Goal: Task Accomplishment & Management: Complete application form

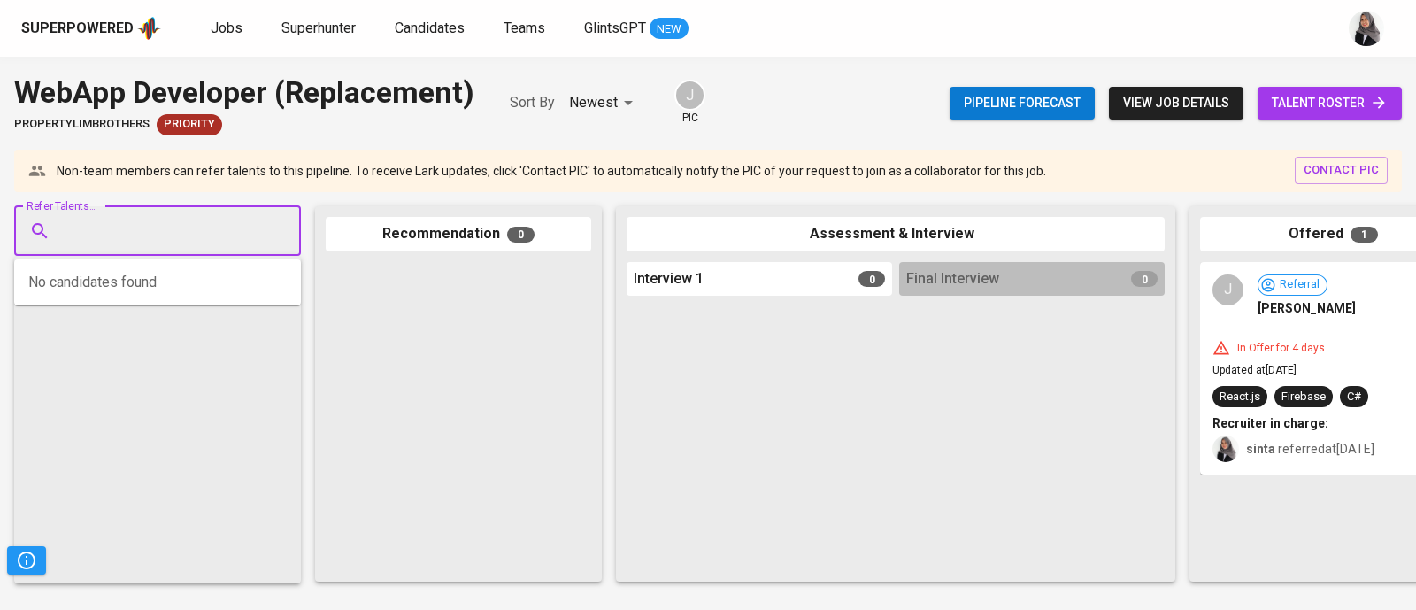
paste input "[PERSON_NAME]"
click at [198, 235] on input "Refer Talents..." at bounding box center [151, 231] width 186 height 34
type input "[PERSON_NAME]"
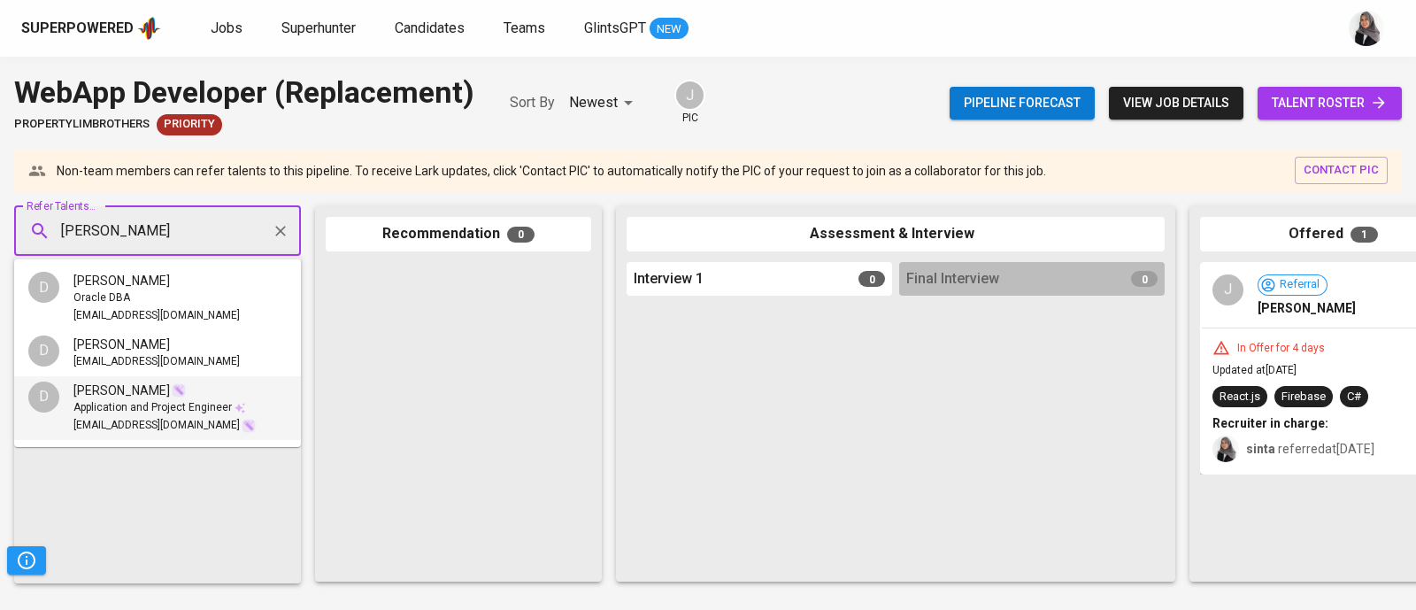
click at [436, 440] on div at bounding box center [459, 417] width 266 height 310
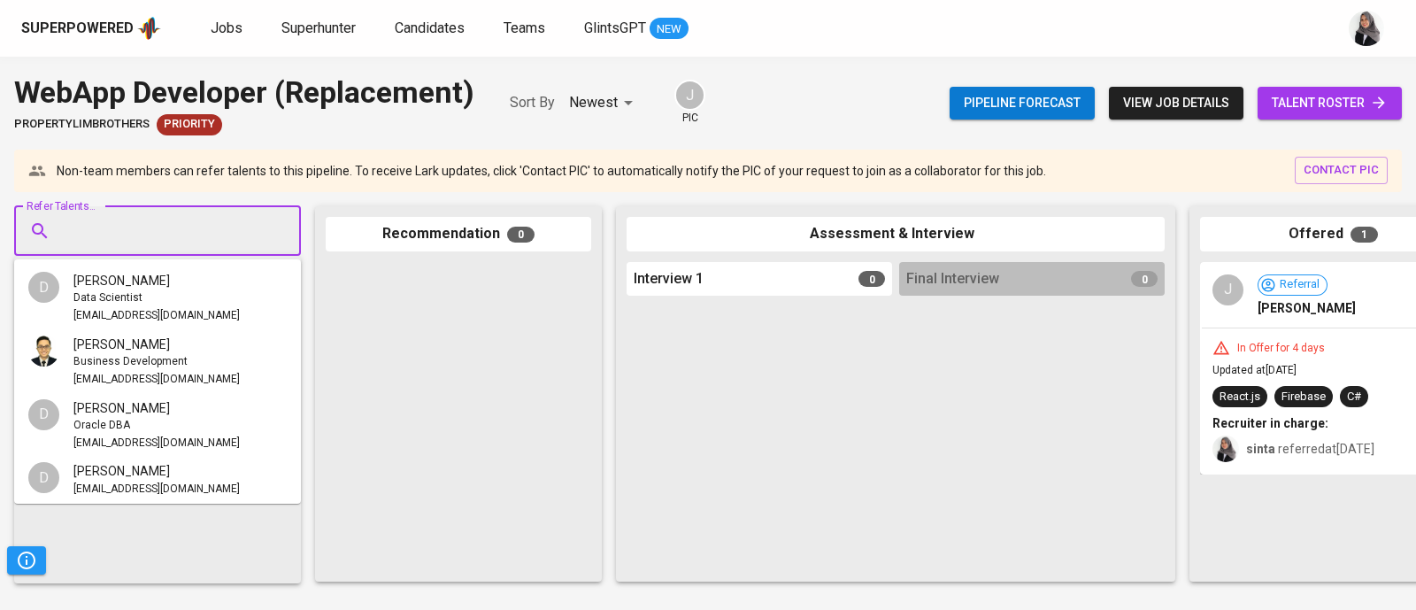
click at [66, 243] on input "Refer Talents..." at bounding box center [151, 231] width 186 height 34
paste input "[EMAIL_ADDRESS][DOMAIN_NAME]"
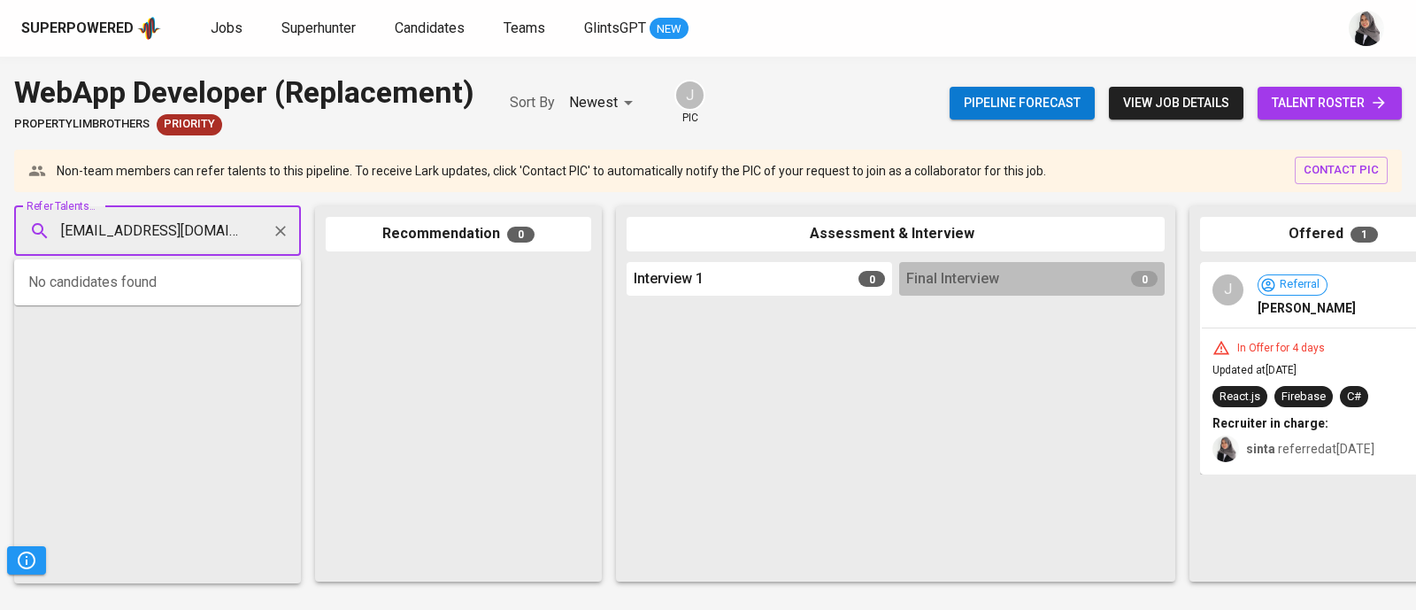
scroll to position [0, 1]
type input "[EMAIL_ADDRESS][DOMAIN_NAME]"
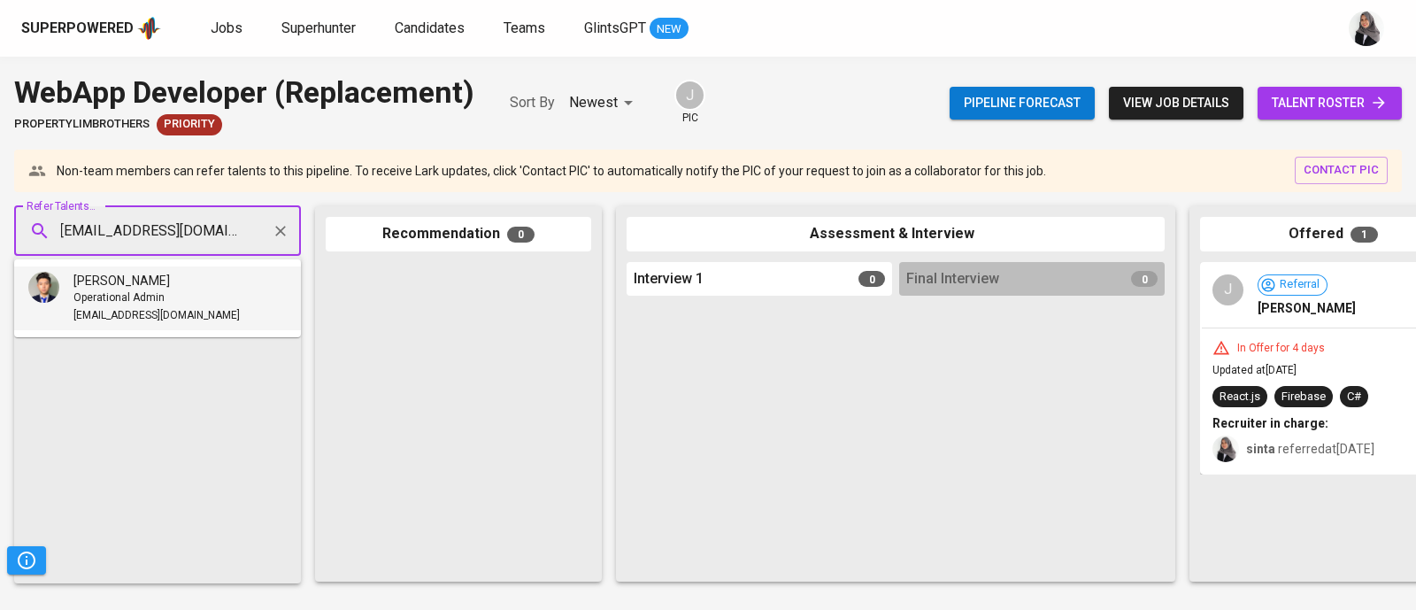
click at [177, 309] on span "[EMAIL_ADDRESS][DOMAIN_NAME]" at bounding box center [156, 316] width 166 height 18
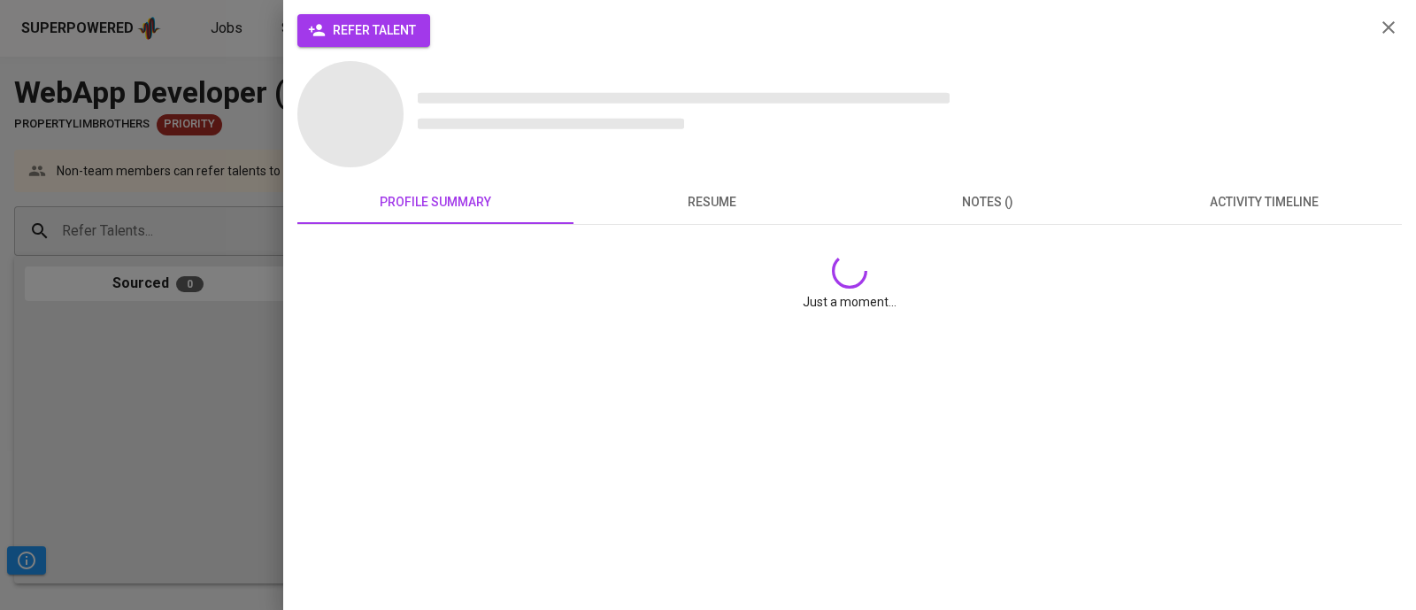
scroll to position [0, 0]
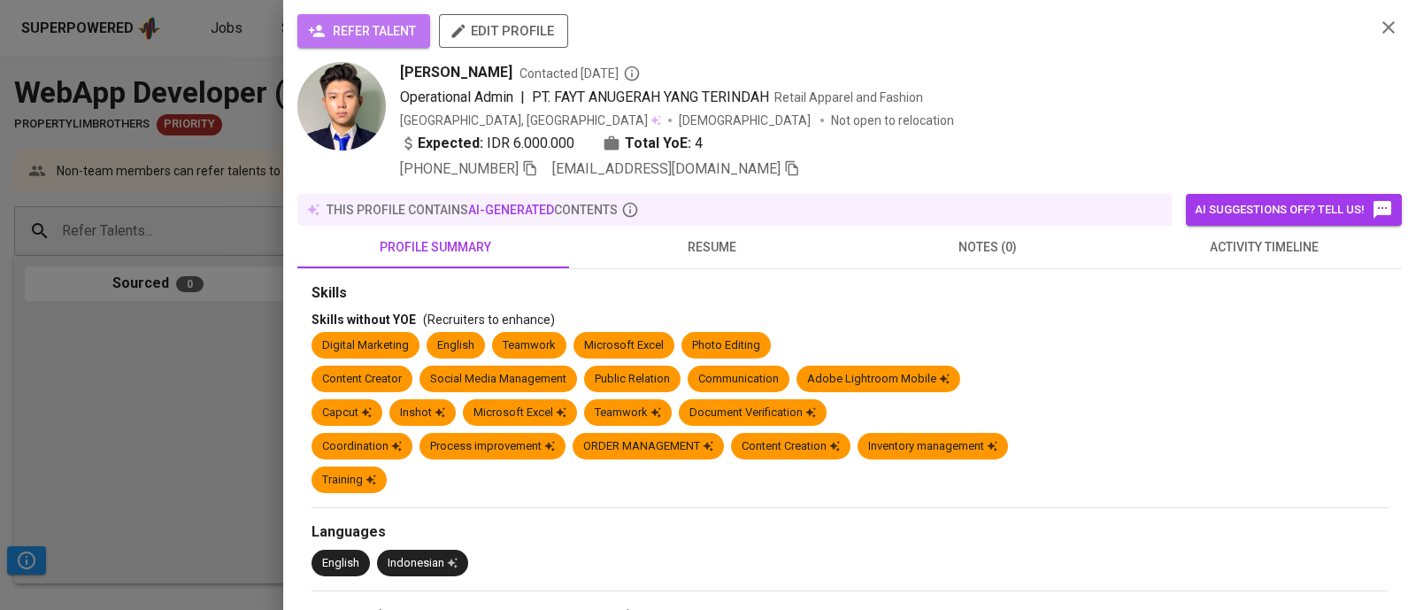
click at [372, 22] on span "refer talent" at bounding box center [364, 31] width 104 height 22
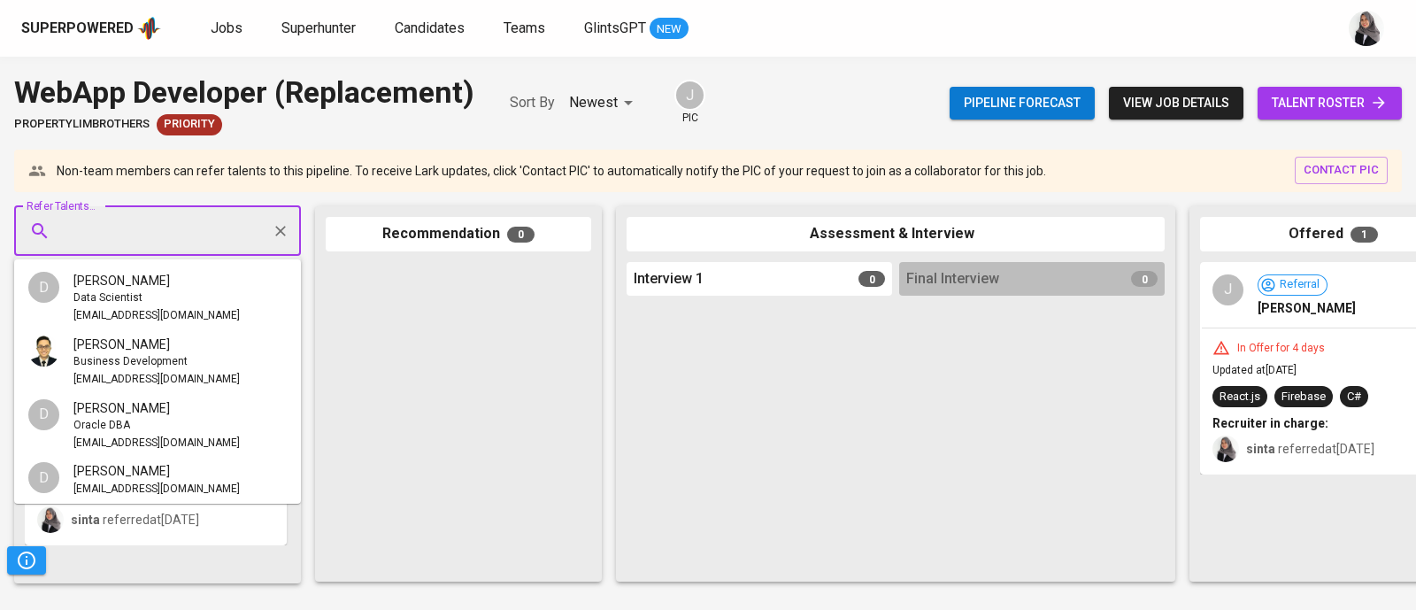
click at [96, 224] on input "Refer Talents..." at bounding box center [151, 231] width 186 height 34
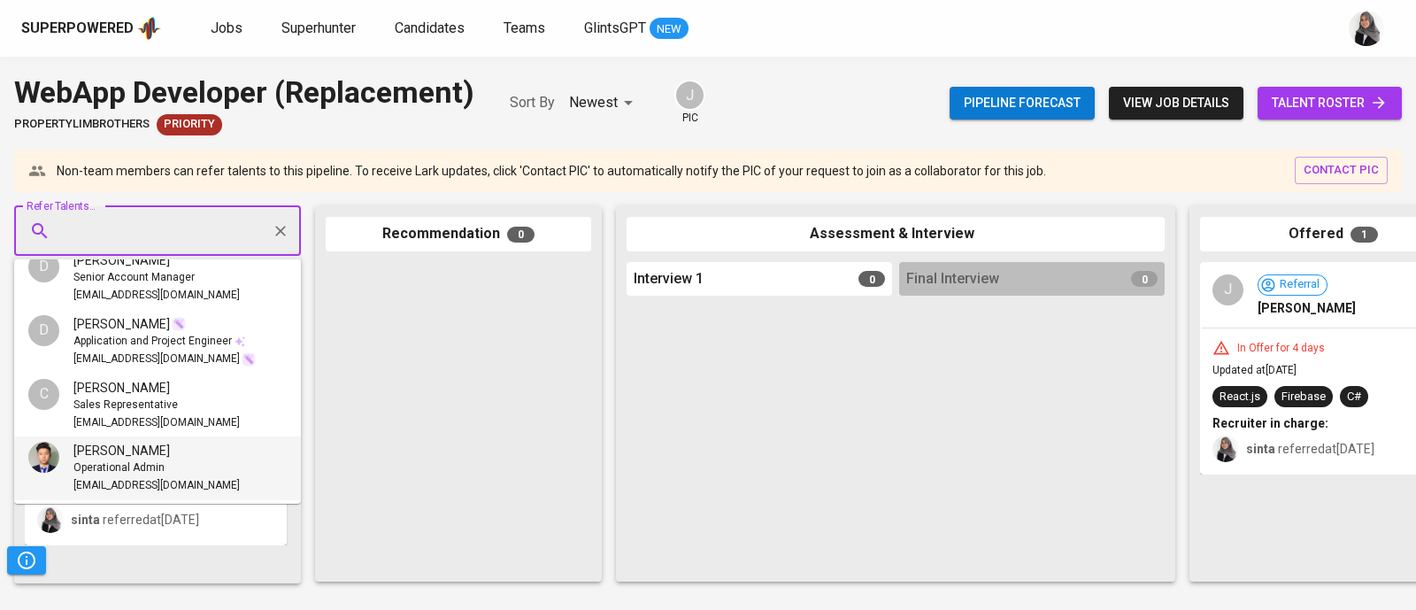
paste input "[EMAIL_ADDRESS][DOMAIN_NAME]"
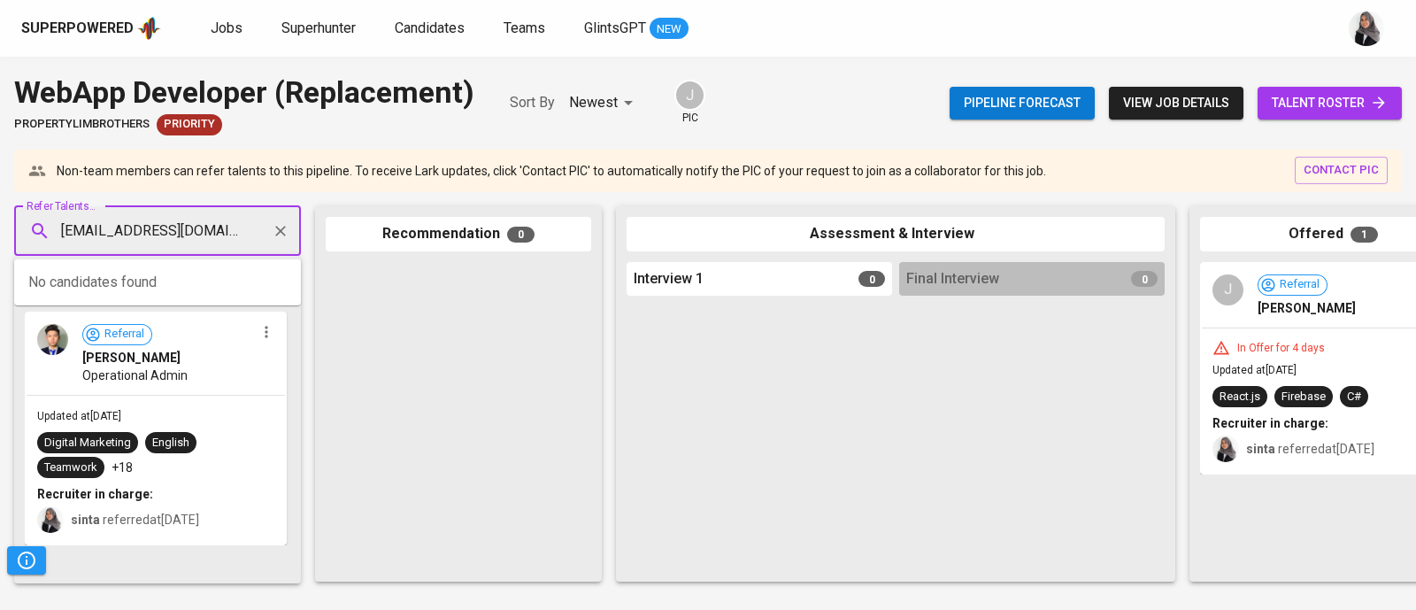
type input "[EMAIL_ADDRESS][DOMAIN_NAME]"
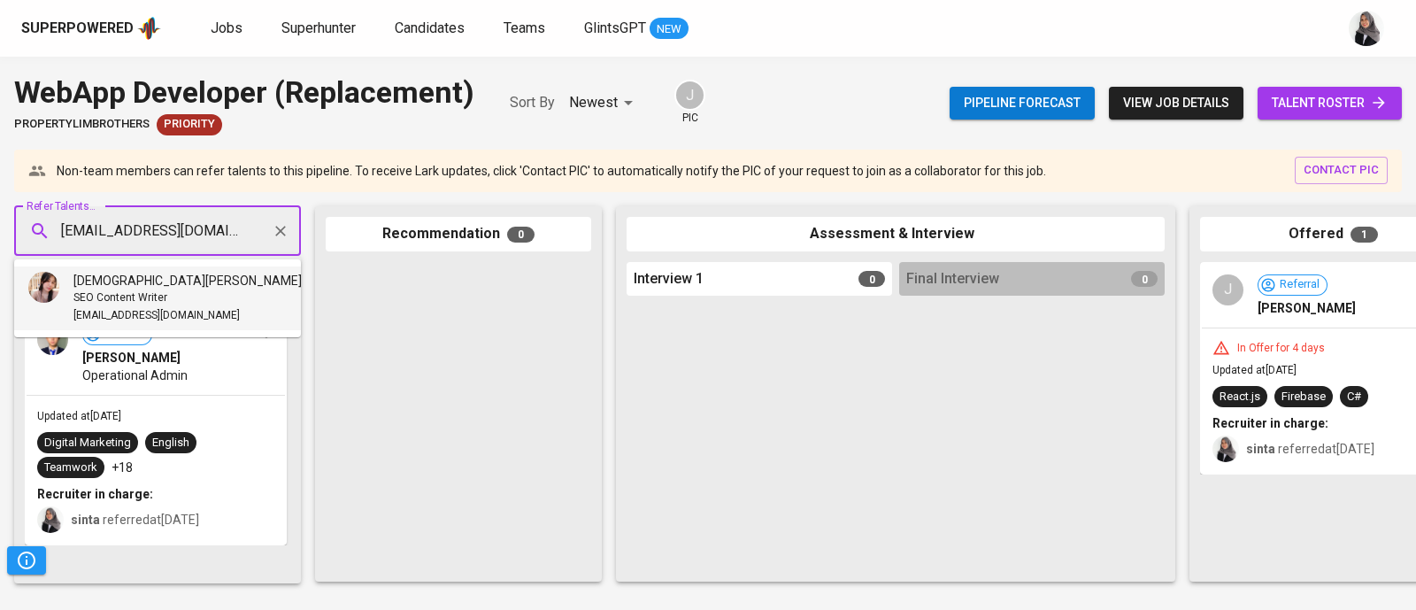
click at [149, 308] on span "[EMAIL_ADDRESS][DOMAIN_NAME]" at bounding box center [156, 316] width 166 height 18
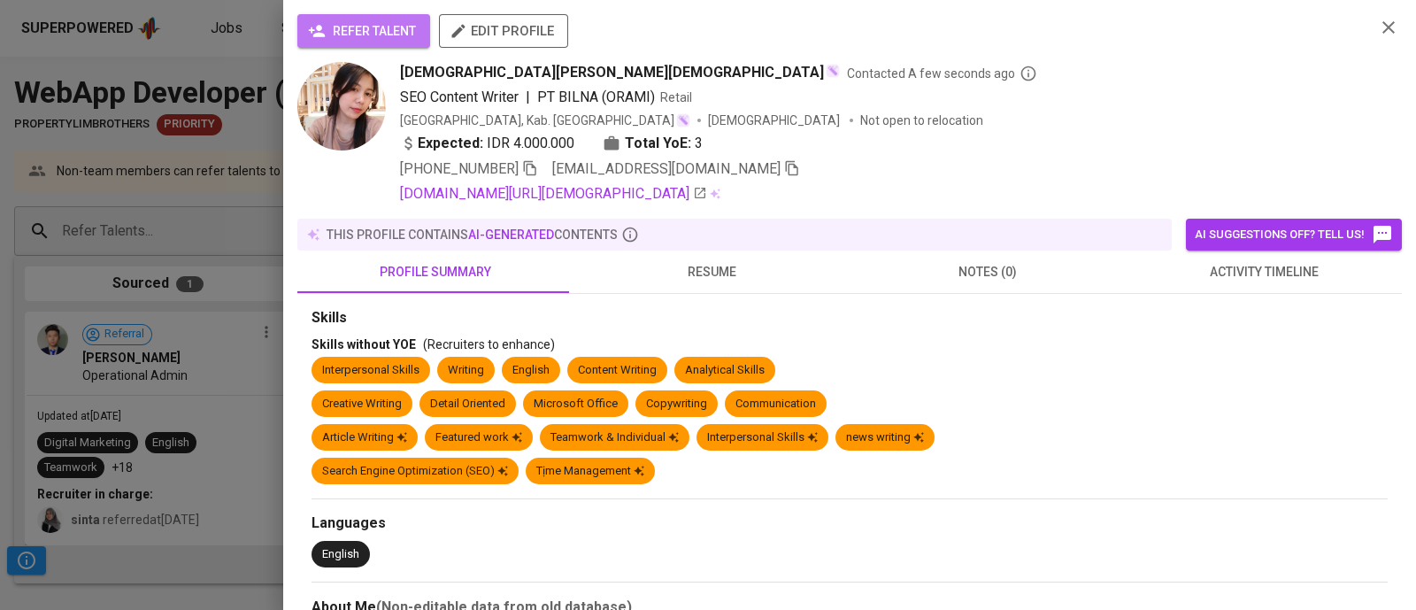
click at [397, 35] on span "refer talent" at bounding box center [364, 31] width 104 height 22
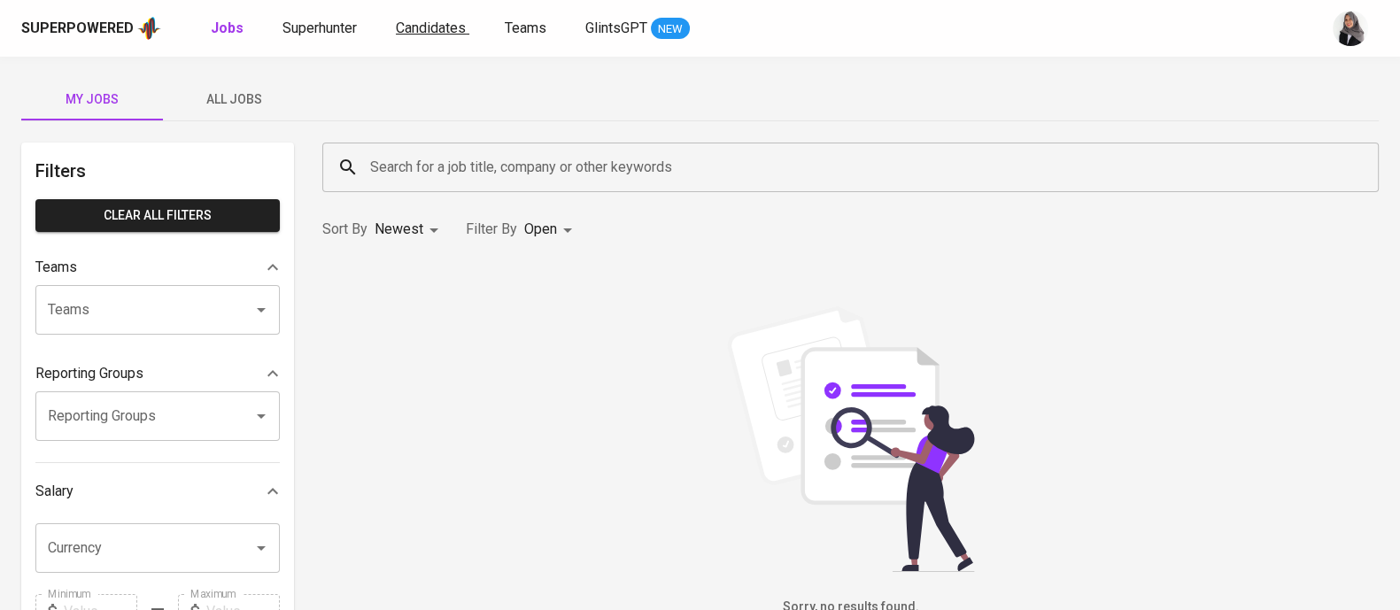
click at [422, 28] on span "Candidates" at bounding box center [431, 27] width 70 height 17
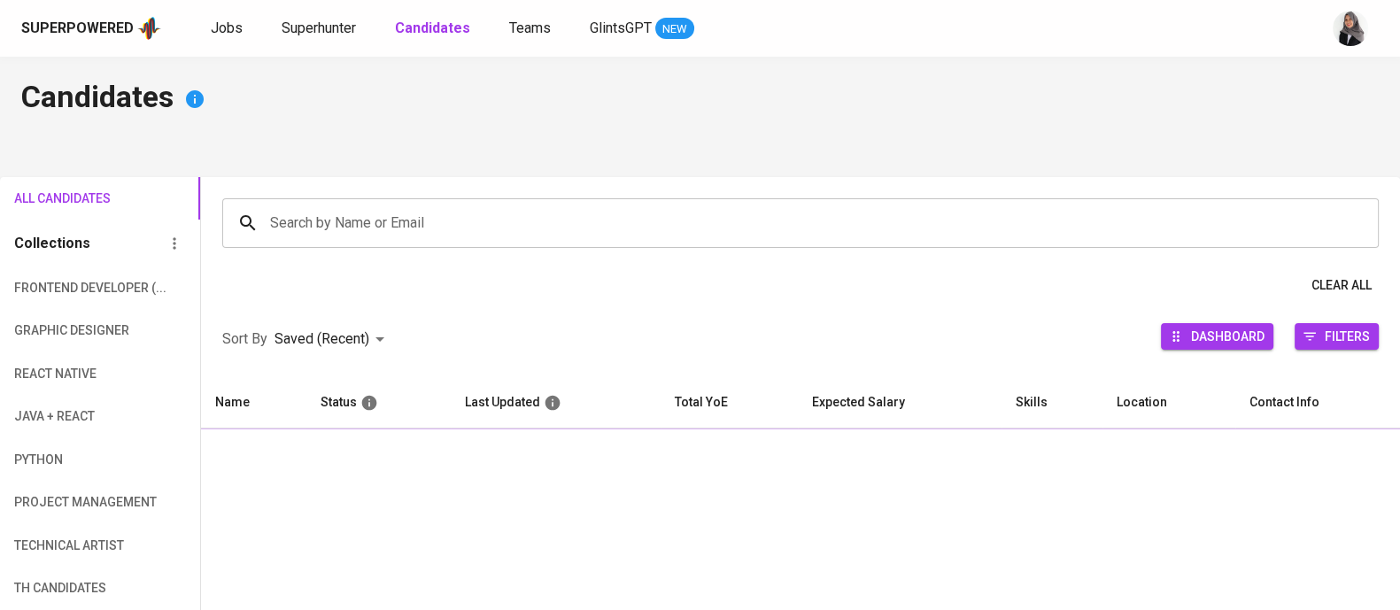
click at [482, 216] on input "Search by Name or Email" at bounding box center [805, 223] width 1078 height 34
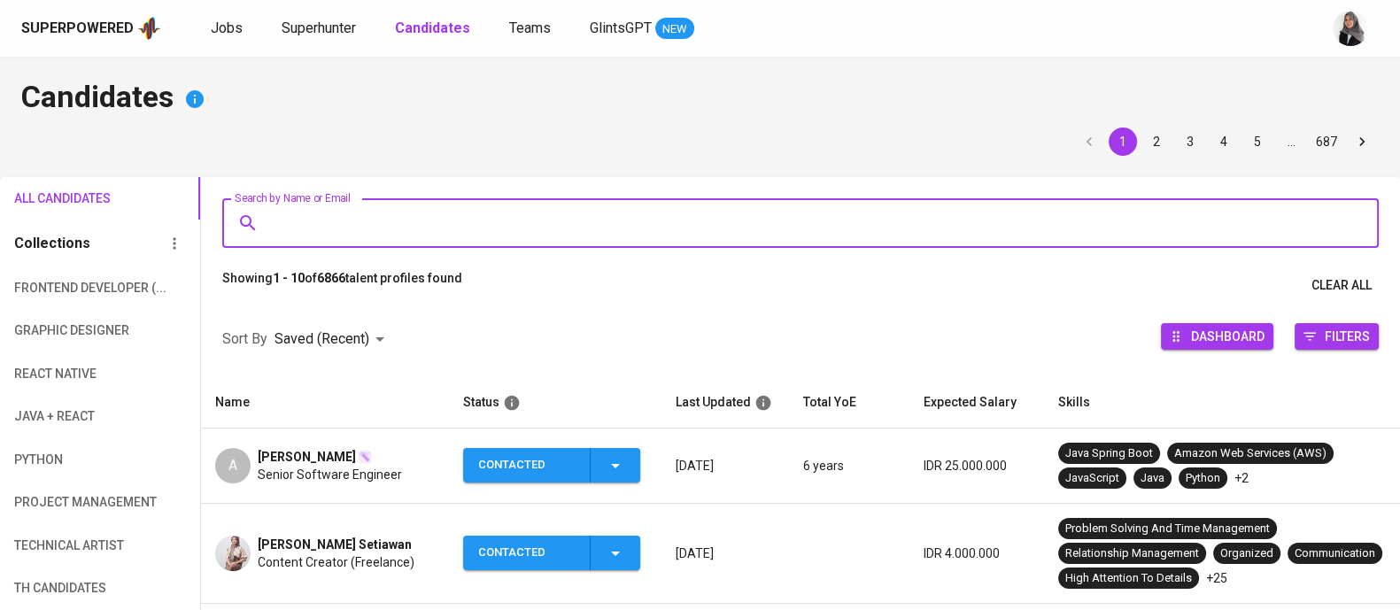
paste input "[PERSON_NAME]"
type input "[PERSON_NAME]"
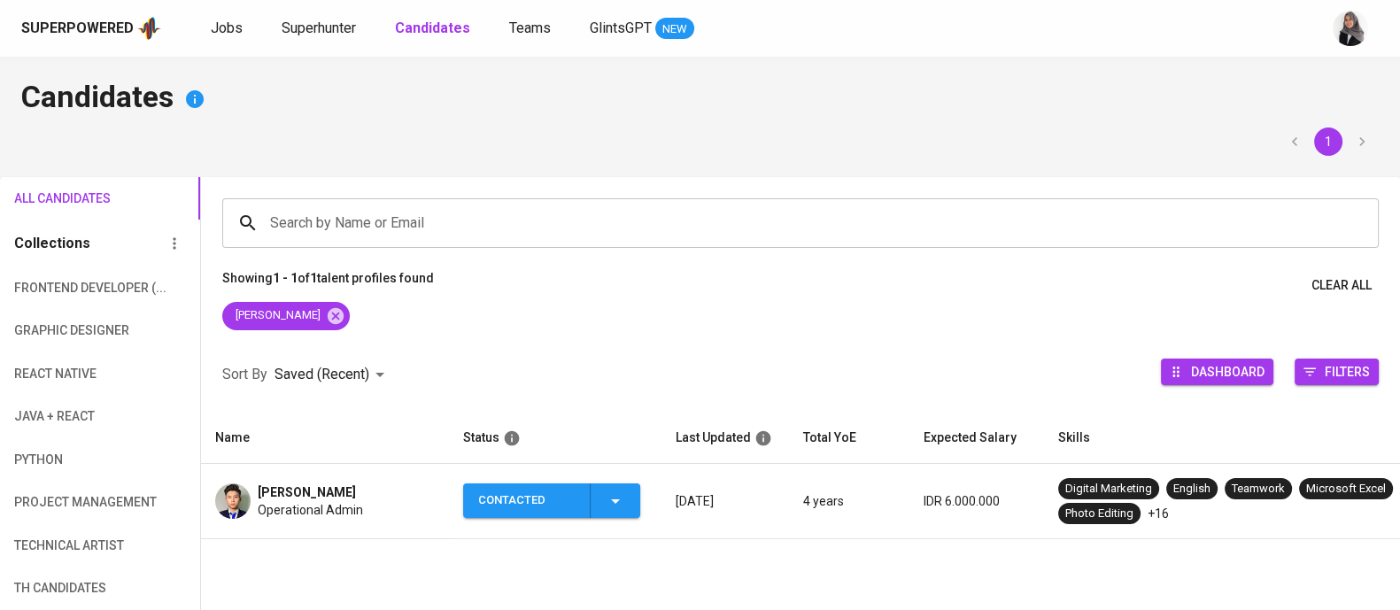
click at [339, 521] on td "[PERSON_NAME] Operational Admin" at bounding box center [325, 501] width 248 height 75
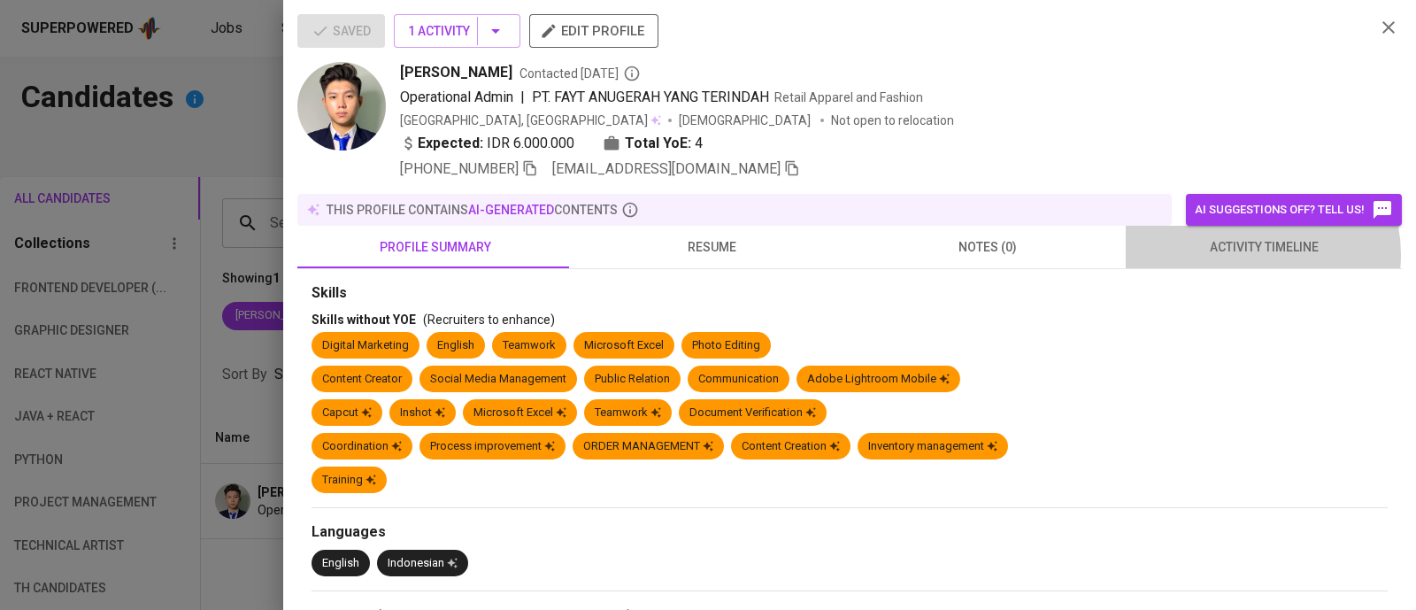
click at [1241, 254] on span "activity timeline" at bounding box center [1264, 247] width 255 height 22
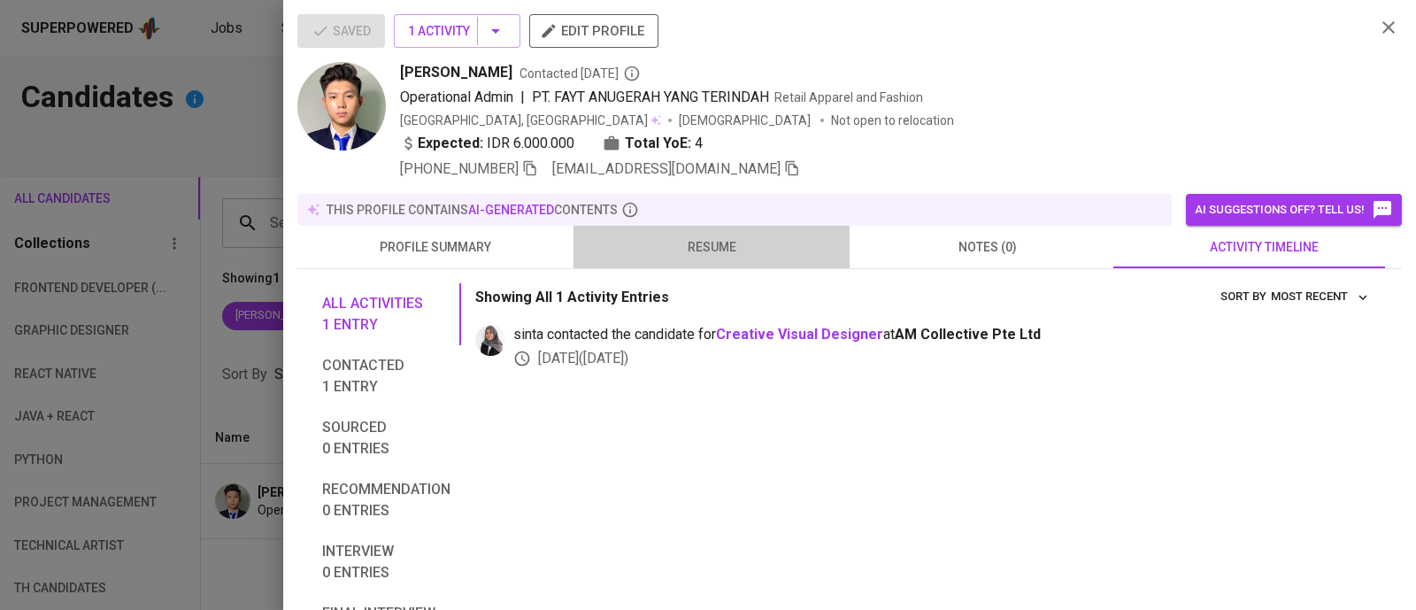
click at [707, 251] on span "resume" at bounding box center [711, 247] width 255 height 22
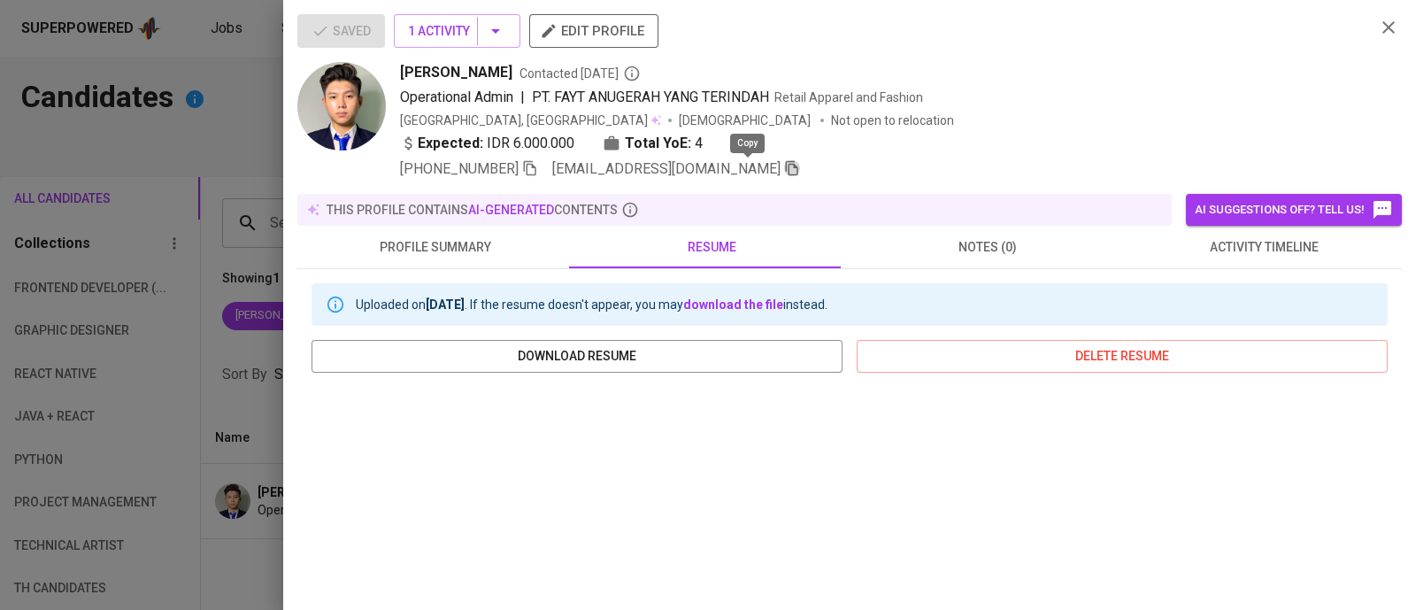
click at [784, 168] on icon "button" at bounding box center [792, 168] width 16 height 16
click at [1231, 38] on div "Saved 1 Activity edit profile" at bounding box center [829, 38] width 1064 height 48
click at [1383, 23] on icon "button" at bounding box center [1389, 27] width 12 height 12
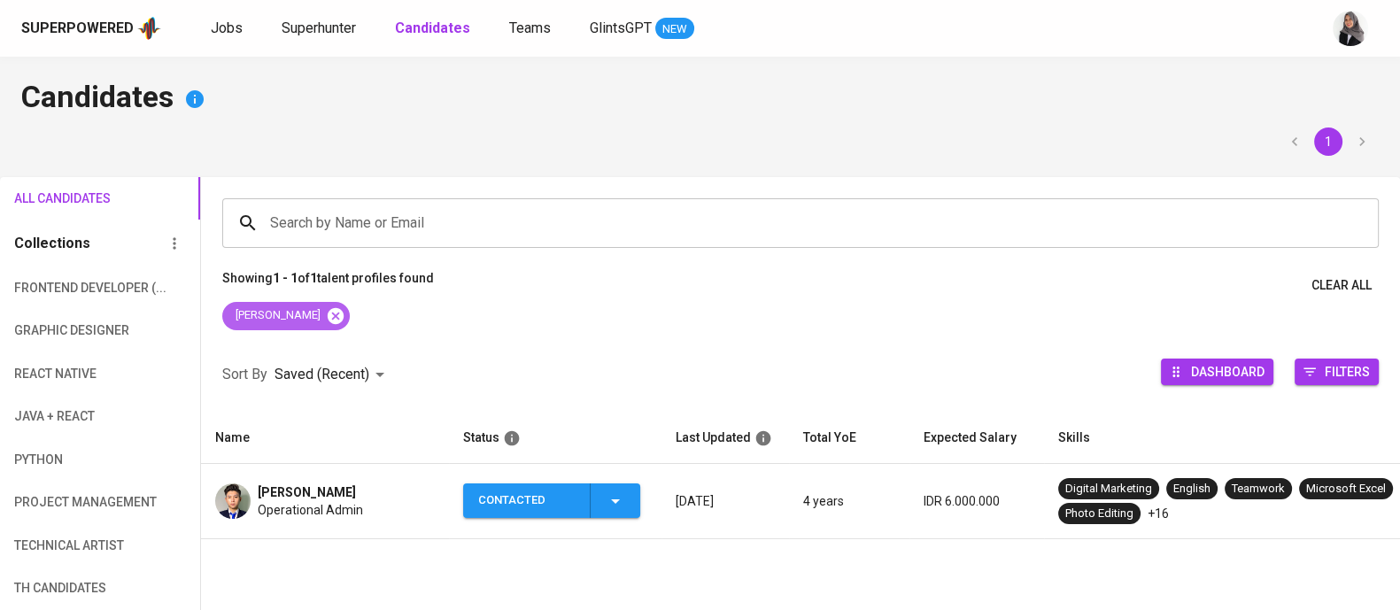
click at [328, 308] on icon at bounding box center [336, 315] width 16 height 16
click at [305, 37] on link "Superhunter" at bounding box center [321, 29] width 78 height 22
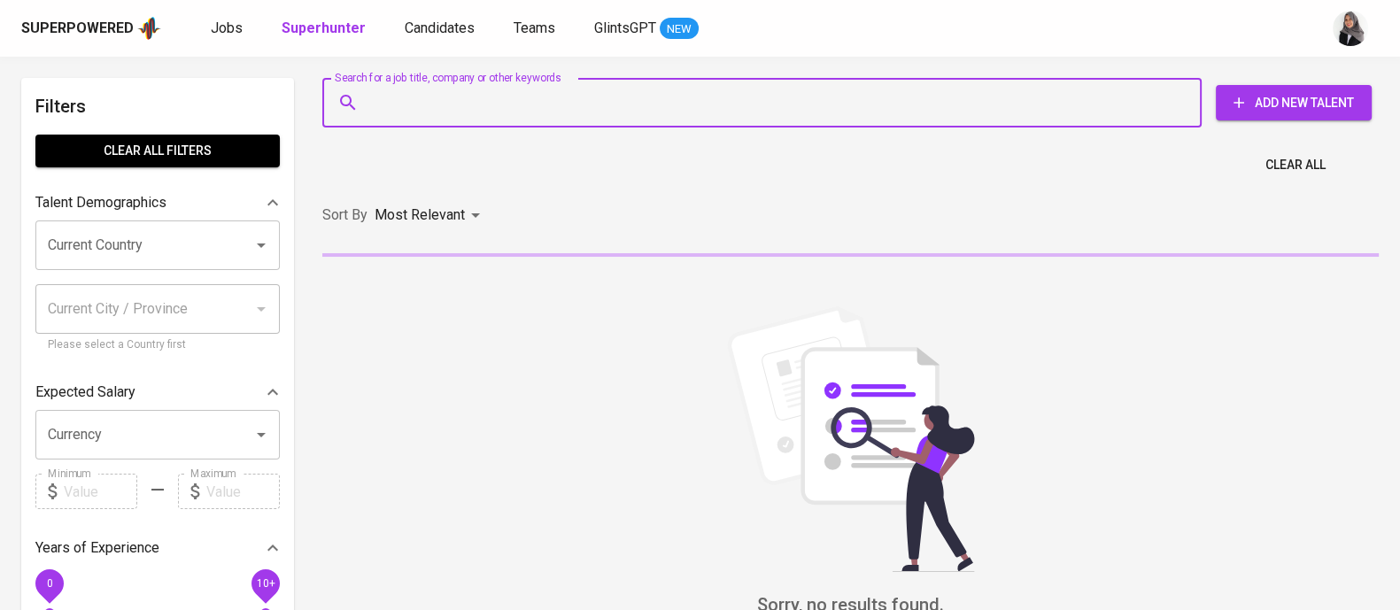
click at [460, 96] on input "Search for a job title, company or other keywords" at bounding box center [766, 103] width 801 height 34
paste input "[EMAIL_ADDRESS][DOMAIN_NAME]"
type input "[EMAIL_ADDRESS][DOMAIN_NAME]"
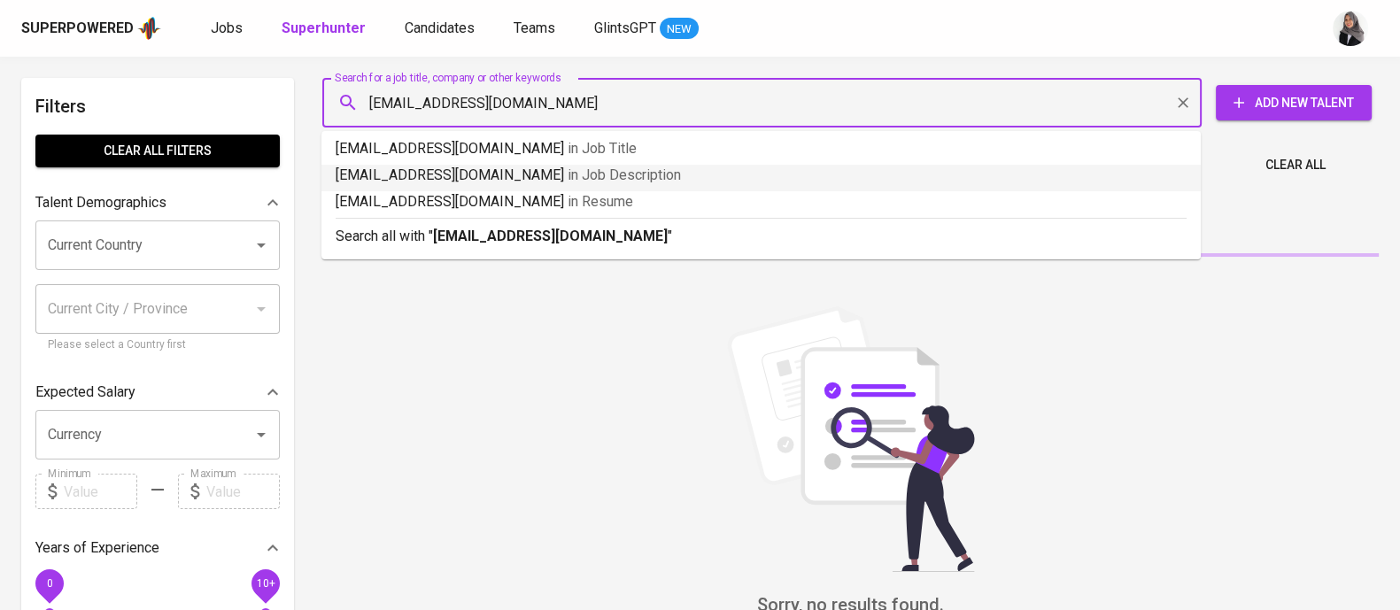
click at [606, 231] on b "[EMAIL_ADDRESS][DOMAIN_NAME]" at bounding box center [550, 236] width 235 height 17
click at [646, 231] on div "Sort By Most Relevant MOST_RELEVANT" at bounding box center [850, 216] width 1077 height 54
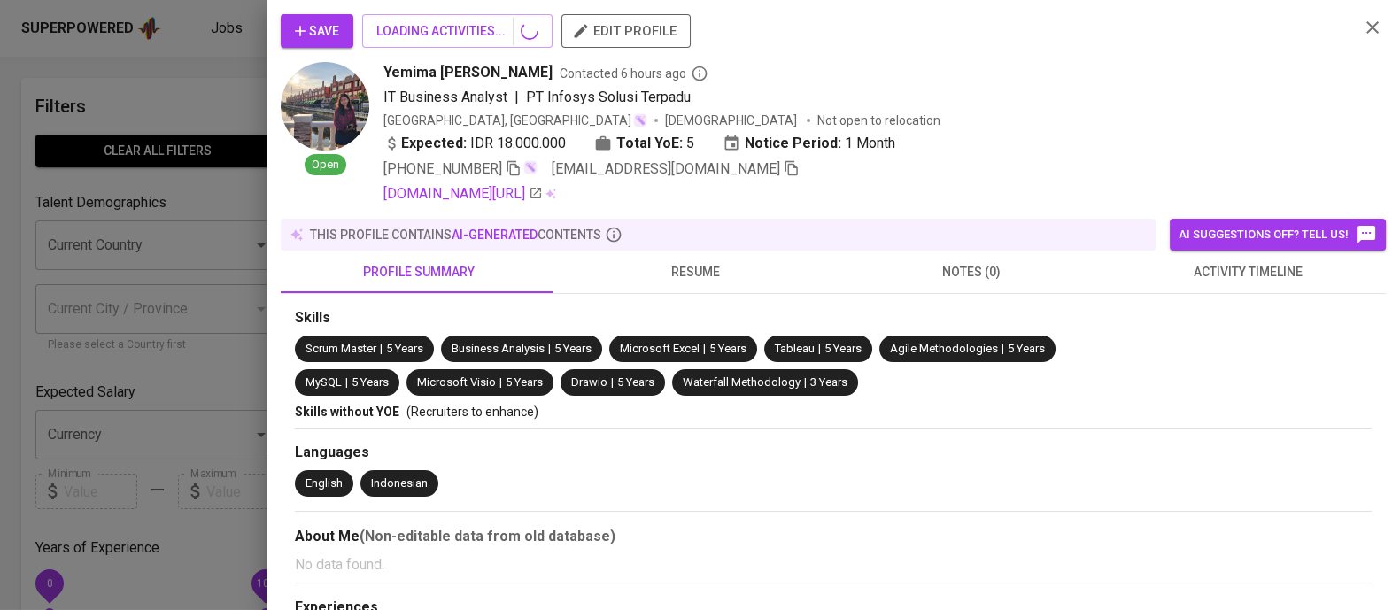
click at [181, 57] on div at bounding box center [700, 305] width 1400 height 610
click at [240, 89] on div at bounding box center [700, 305] width 1400 height 610
click at [1368, 27] on div at bounding box center [700, 305] width 1400 height 610
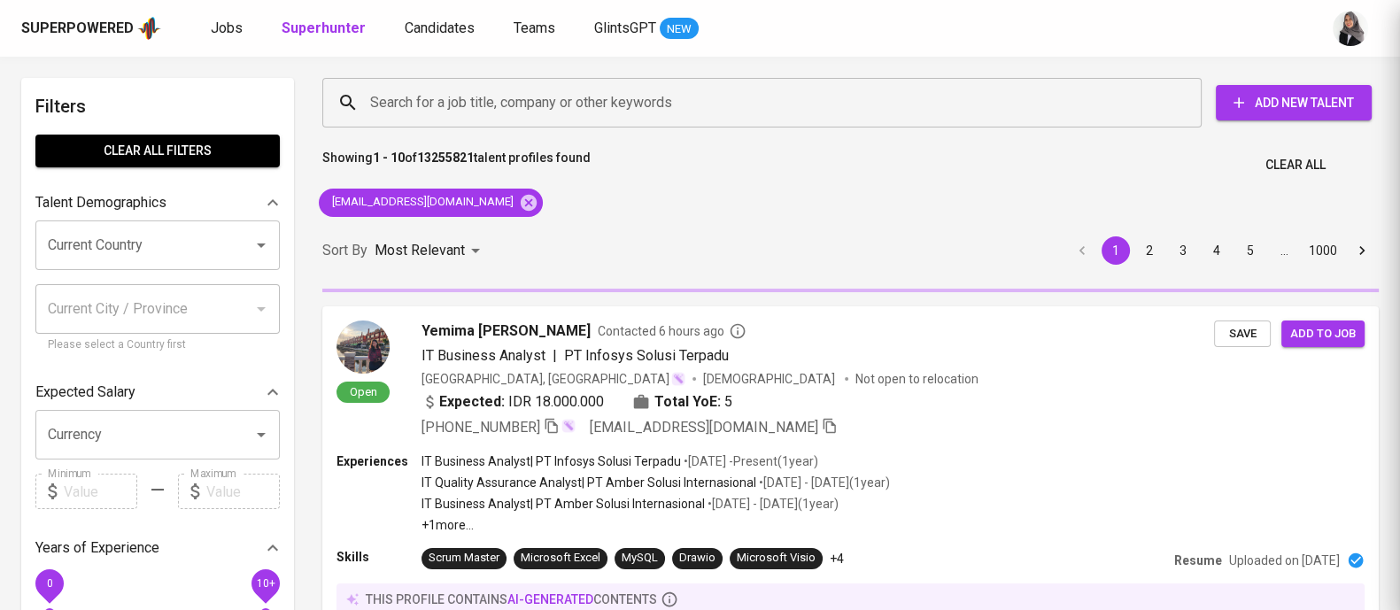
scroll to position [19, 0]
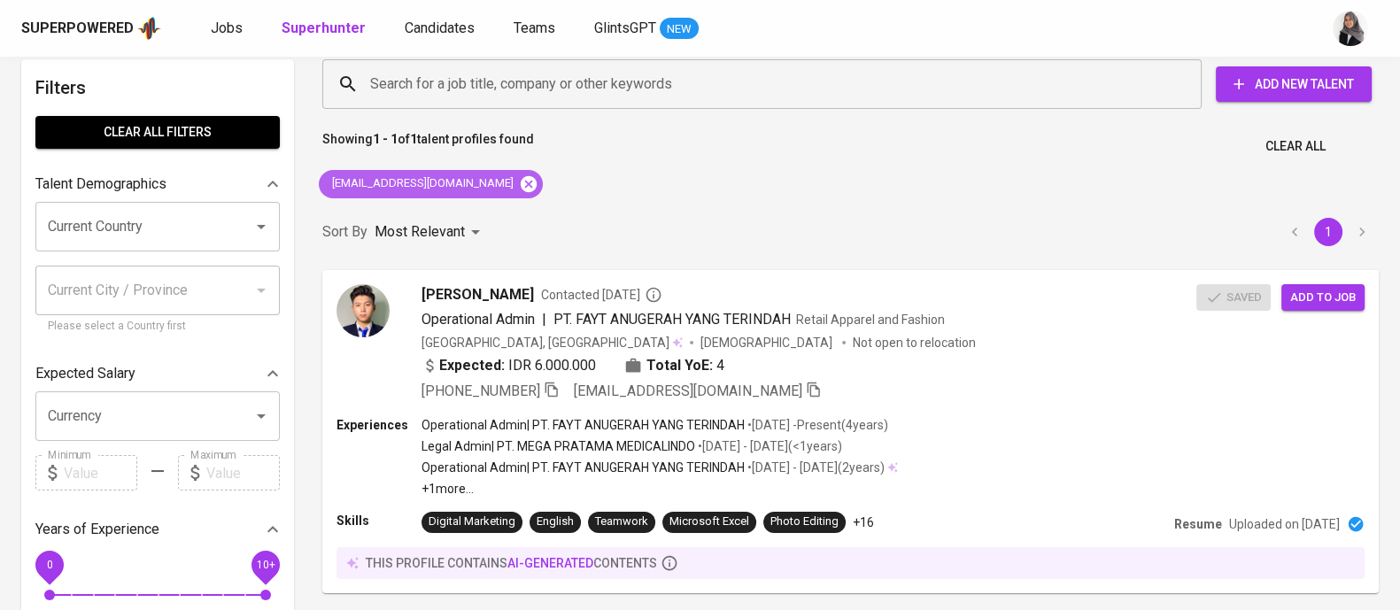
click at [519, 179] on icon at bounding box center [528, 183] width 19 height 19
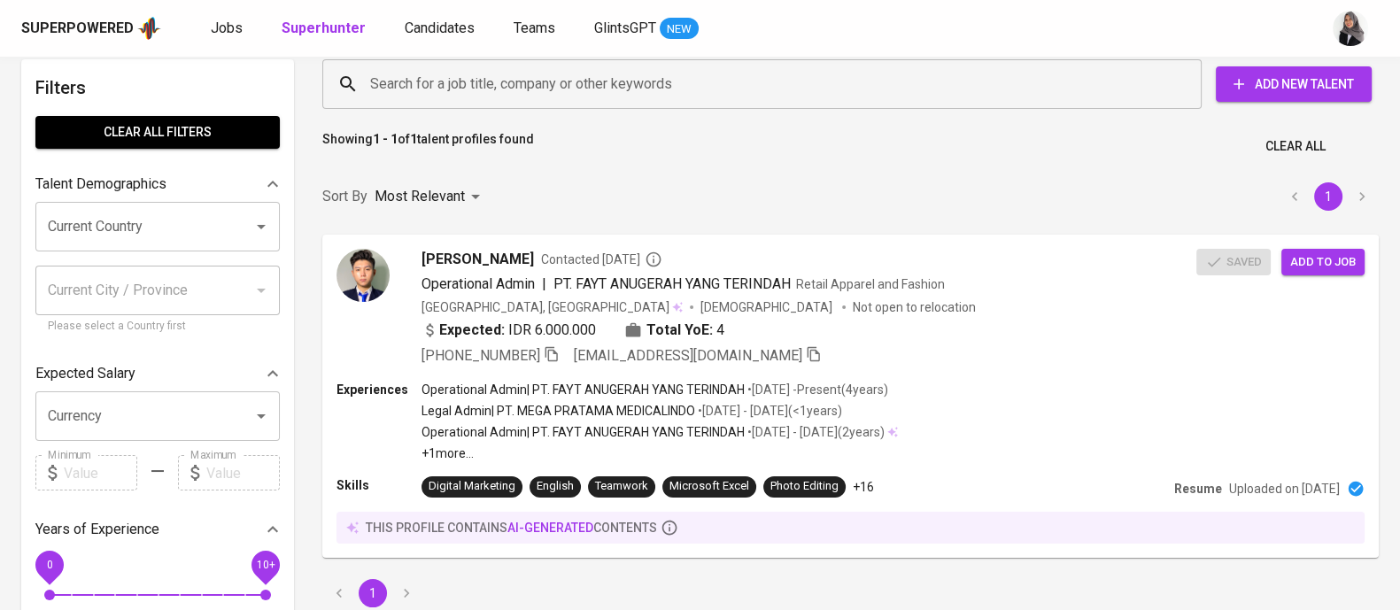
click at [444, 90] on input "Search for a job title, company or other keywords" at bounding box center [766, 84] width 801 height 34
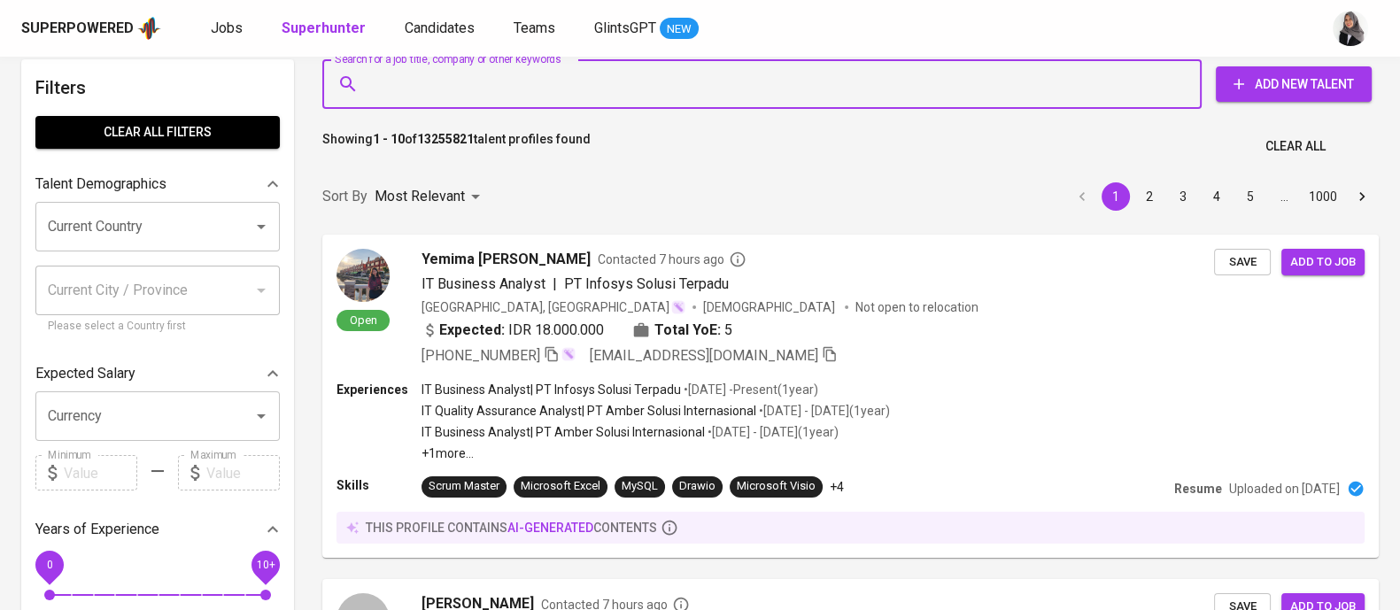
paste input "0857-2597-2866 Hanafikao@gmail.com"
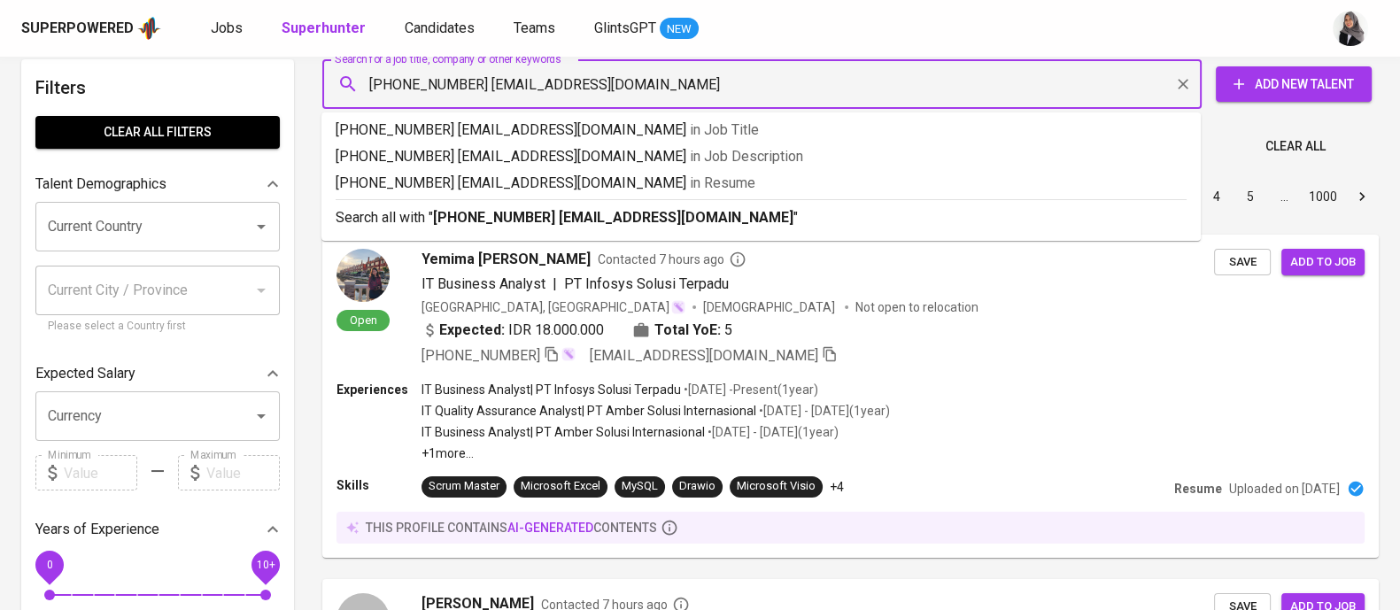
drag, startPoint x: 473, startPoint y: 83, endPoint x: 350, endPoint y: 84, distance: 123.1
click at [350, 84] on div "0857-2597-2866 Hanafikao@gmail.com Search for a job title, company or other key…" at bounding box center [761, 84] width 879 height 50
type input "Hanafikao@gmail.com"
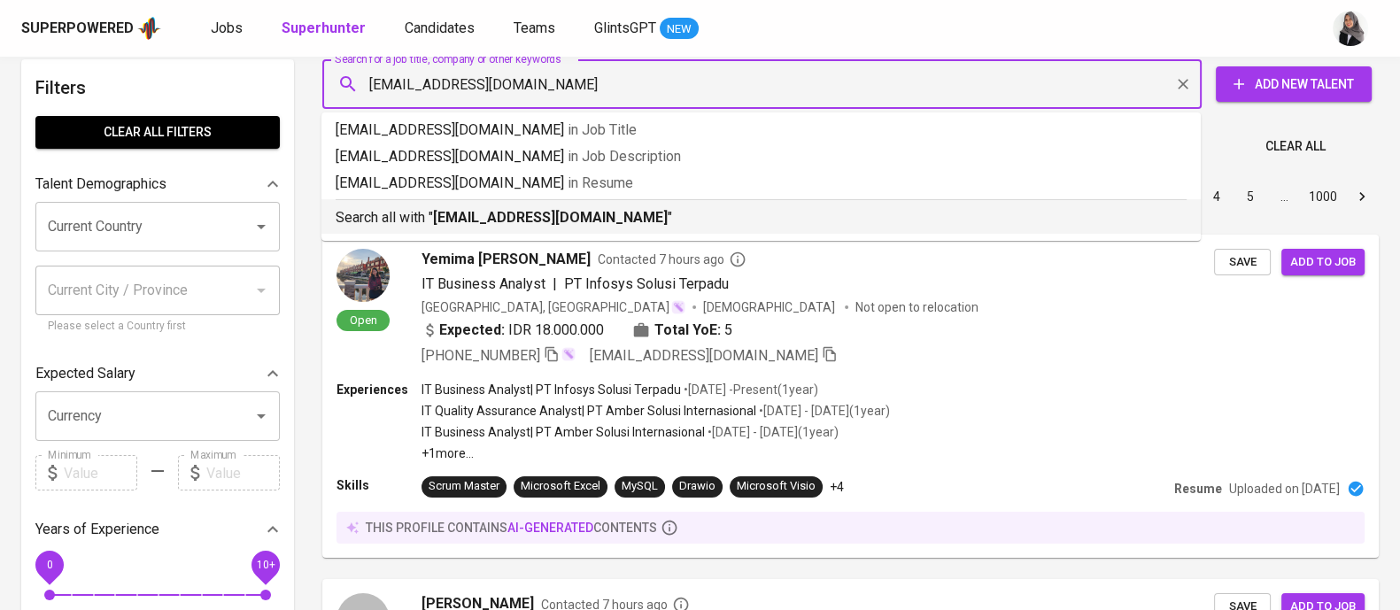
click at [667, 209] on p "Search all with " Hanafikao@gmail.com "" at bounding box center [761, 217] width 851 height 21
click at [401, 213] on div "Sort By Most Relevant MOST_RELEVANT 1 2 3 4 5 … 1000" at bounding box center [850, 197] width 1077 height 54
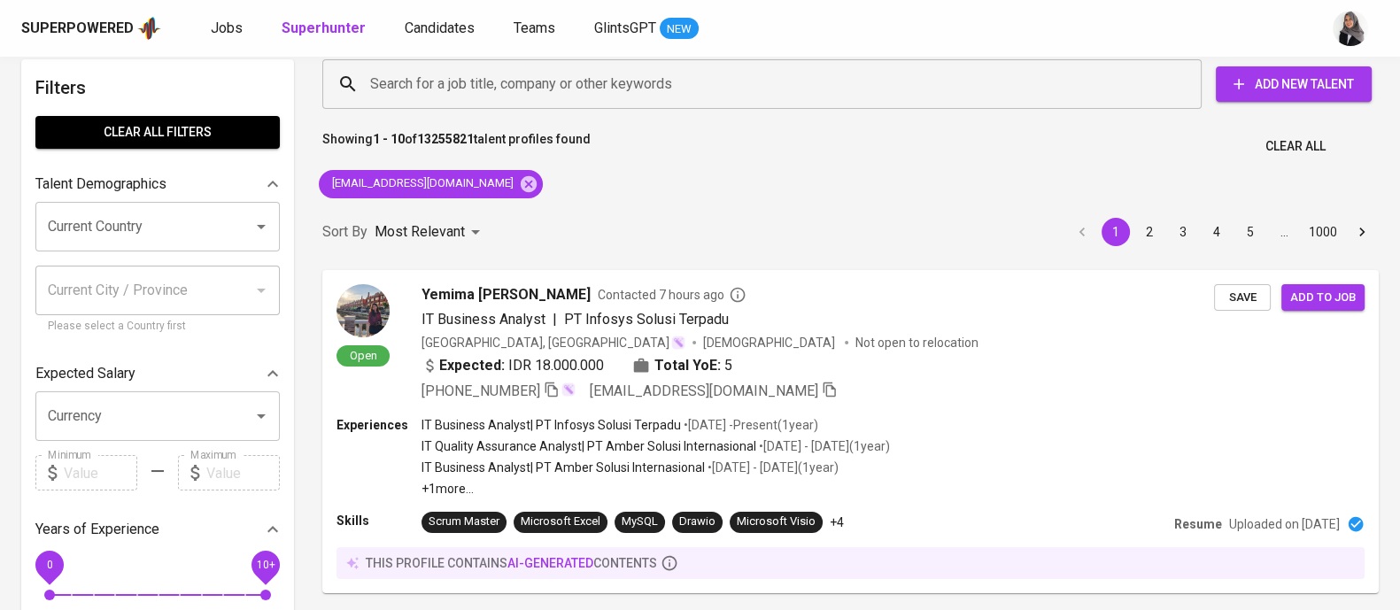
click at [401, 213] on div "Sort By Most Relevant MOST_RELEVANT 1 2 3 4 5 … 1000" at bounding box center [850, 232] width 1077 height 54
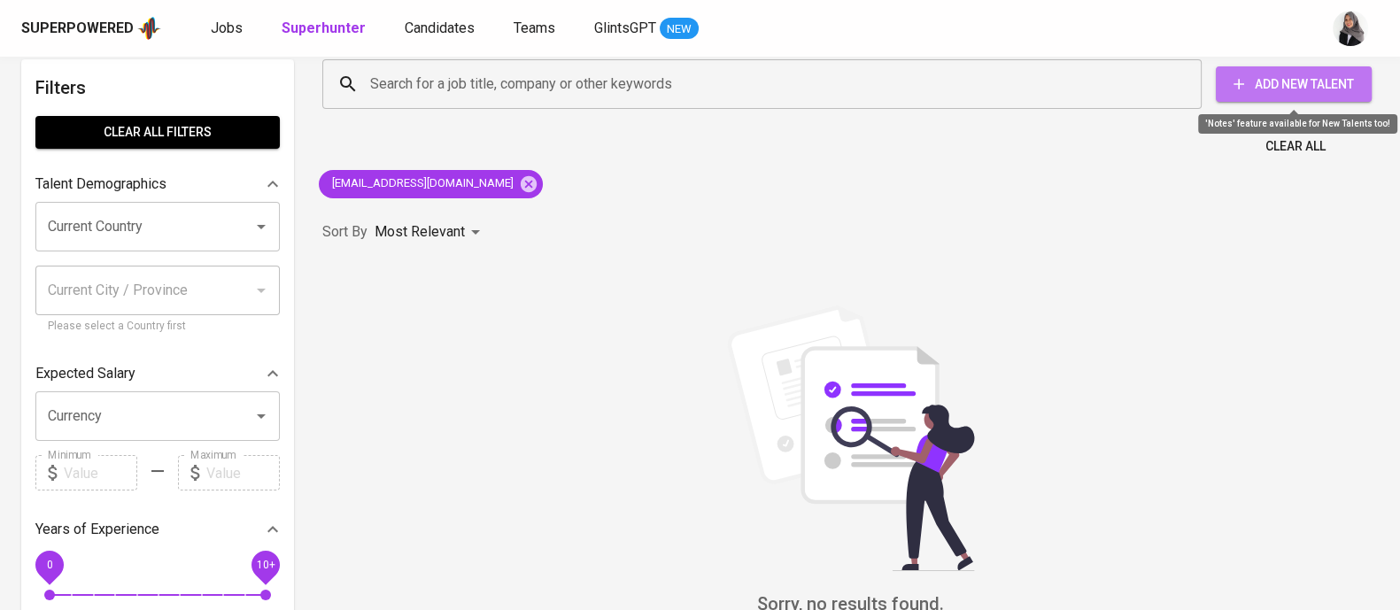
click at [1289, 81] on span "Add New Talent" at bounding box center [1293, 84] width 127 height 22
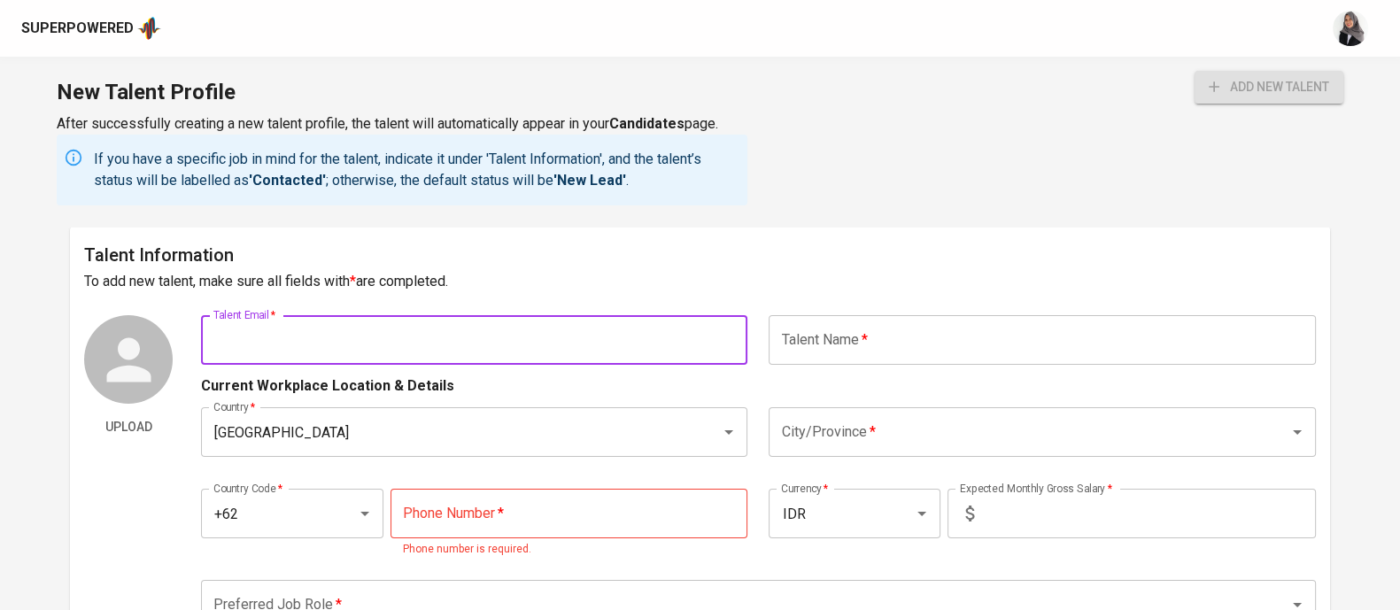
click at [318, 337] on input "text" at bounding box center [474, 340] width 546 height 50
paste input "0857-2597-2866 hanafikao@gmail.com"
drag, startPoint x: 323, startPoint y: 341, endPoint x: 184, endPoint y: 329, distance: 139.5
type input "[EMAIL_ADDRESS][DOMAIN_NAME]"
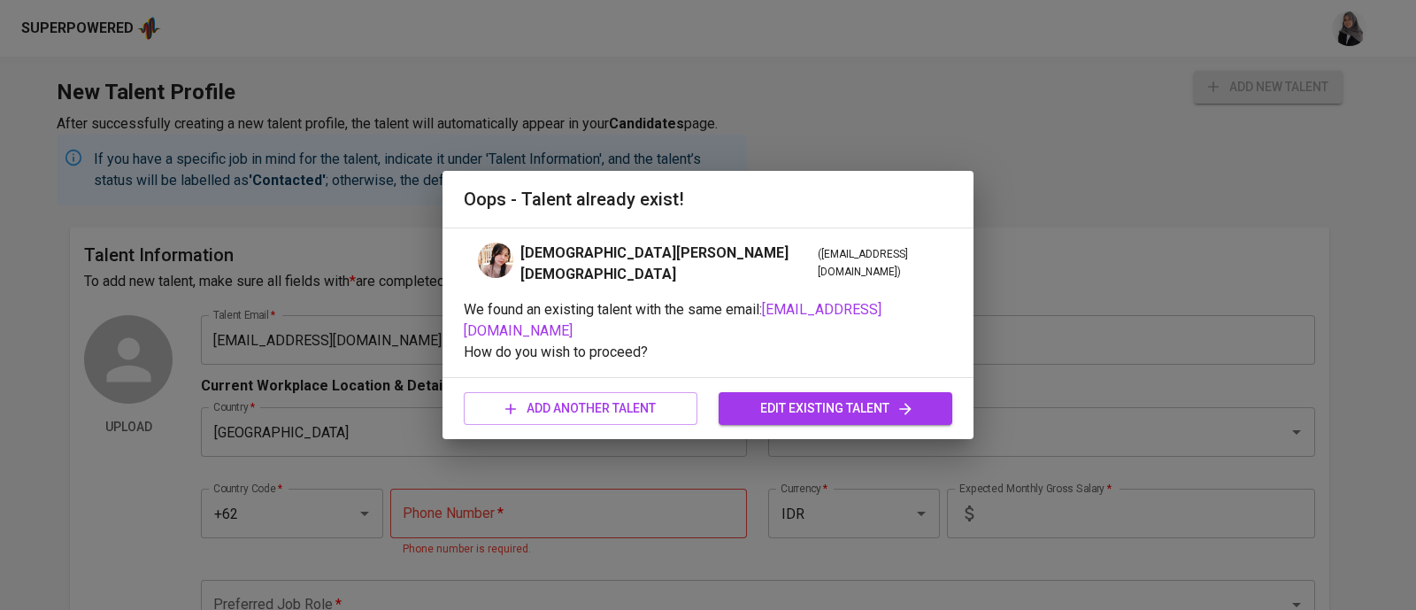
click at [938, 342] on p "How do you wish to proceed?" at bounding box center [708, 352] width 489 height 21
click at [747, 397] on span "edit existing talent" at bounding box center [835, 408] width 205 height 22
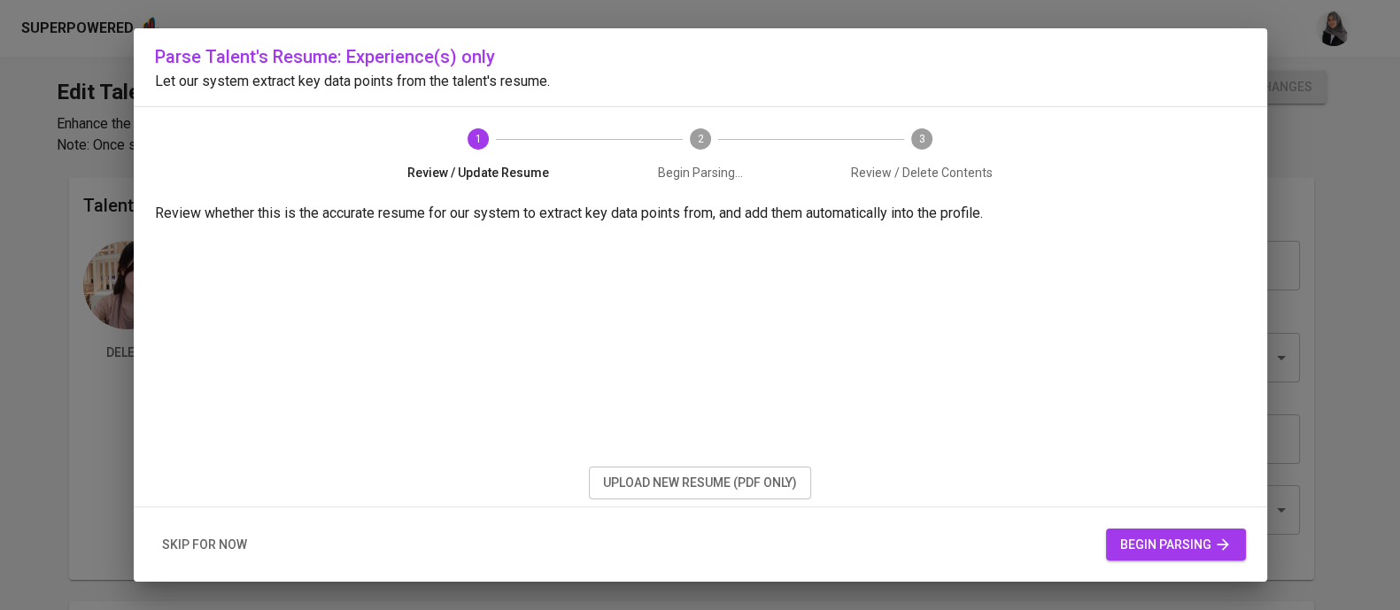
type input "[EMAIL_ADDRESS][DOMAIN_NAME]"
type input "[DEMOGRAPHIC_DATA][PERSON_NAME][DEMOGRAPHIC_DATA]"
type input "Indonesia"
type input "Jakarta Pusat, DKI Jakarta"
type input "+62"
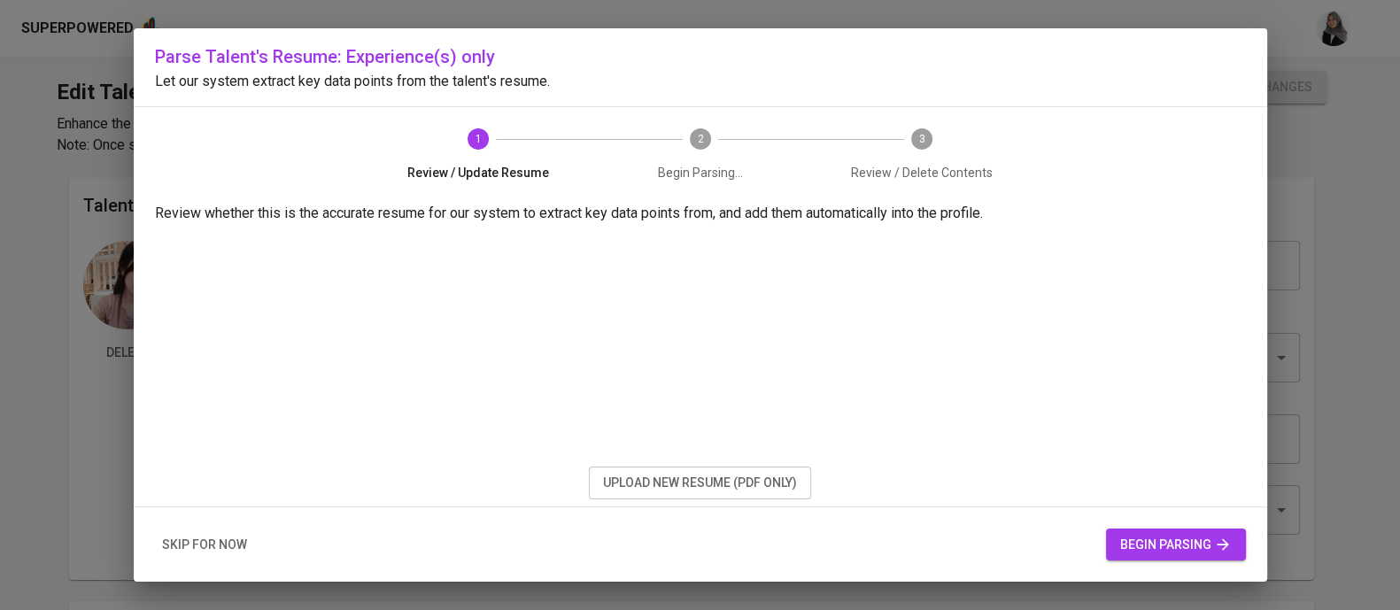
type input "857-2597-2866"
type input "IDR"
radio input "true"
type input "3"
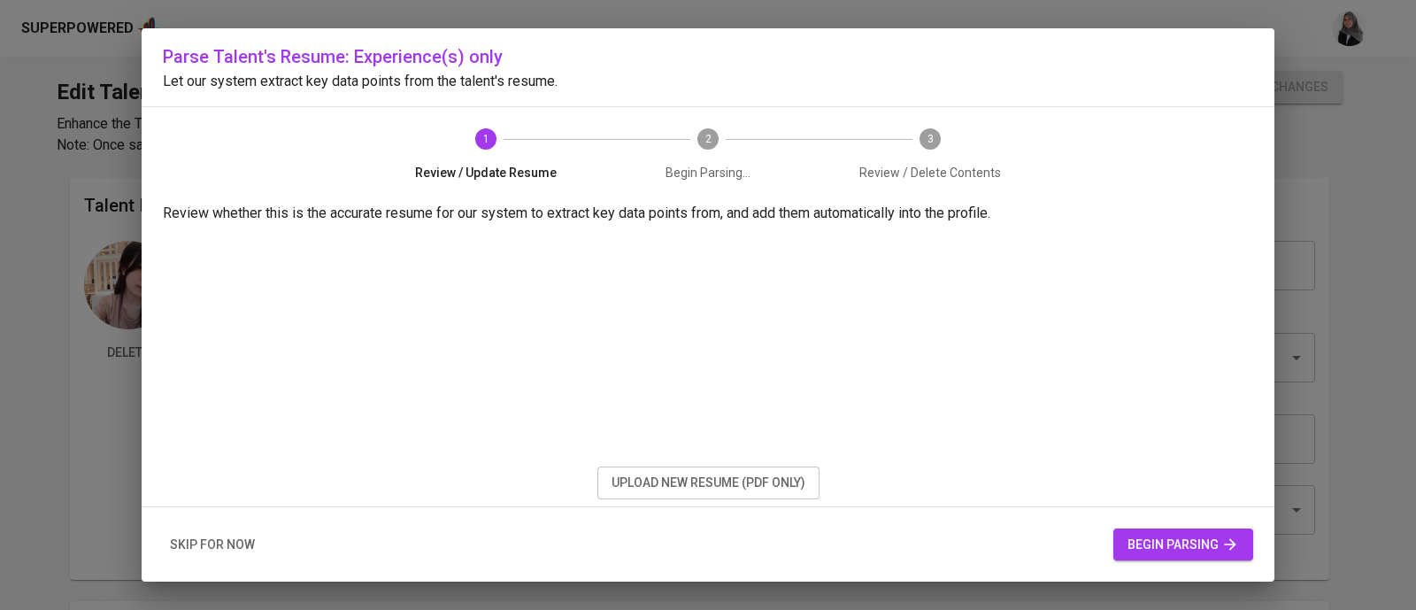
scroll to position [6, 0]
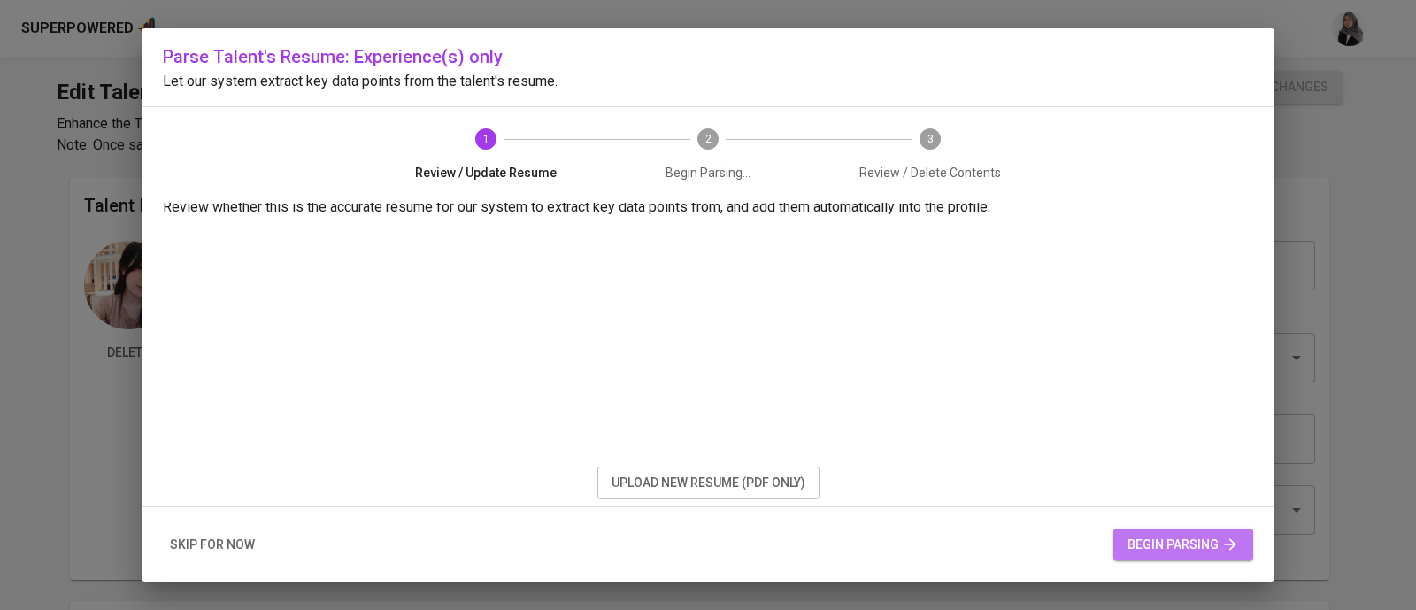
click at [1202, 538] on span "begin parsing" at bounding box center [1184, 545] width 112 height 22
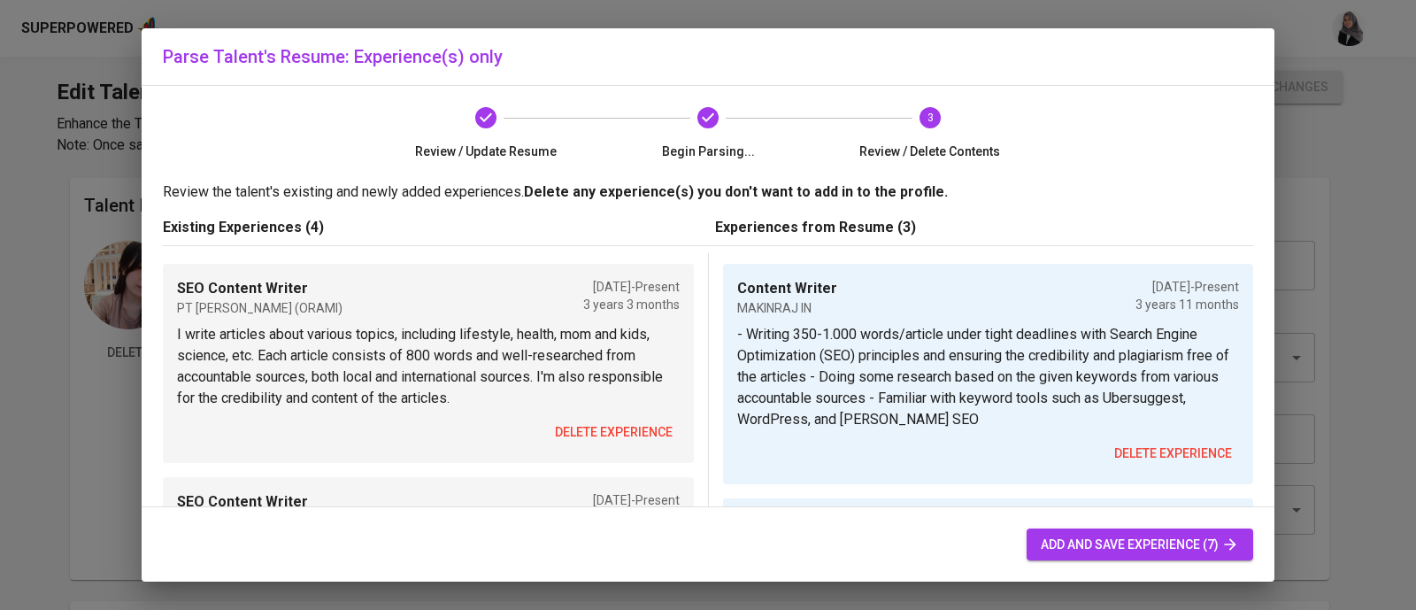
scroll to position [401, 0]
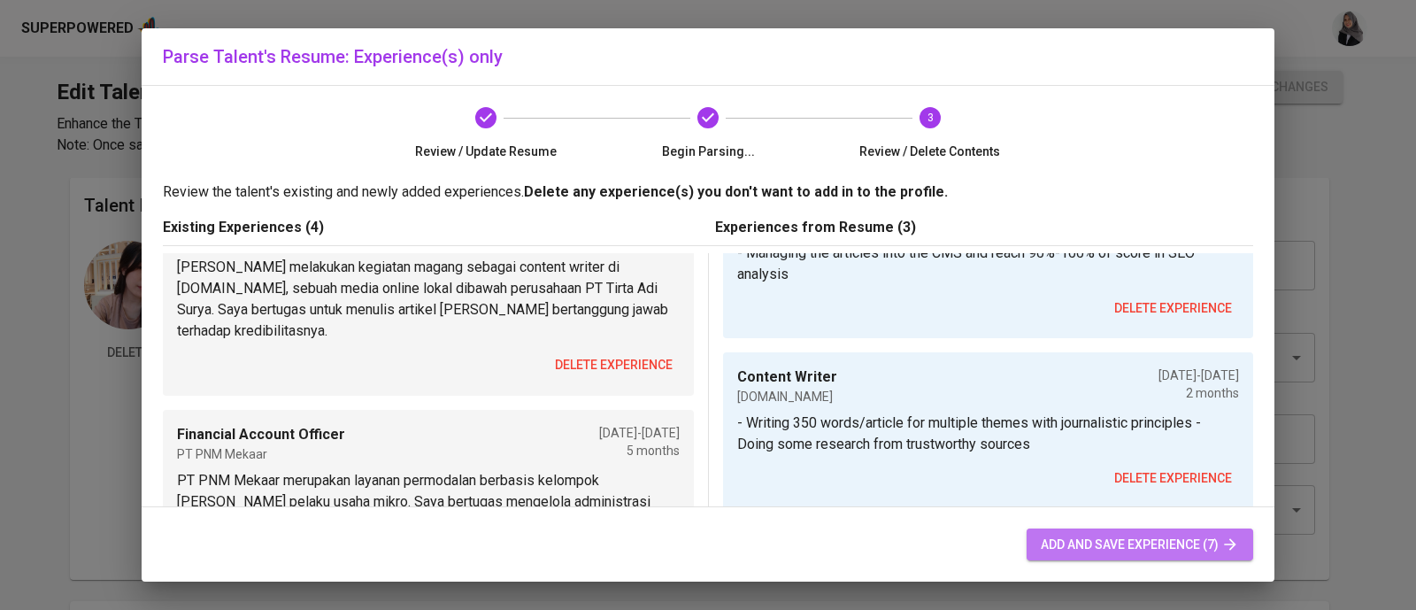
click at [1111, 530] on button "add and save experience (7)" at bounding box center [1140, 545] width 227 height 33
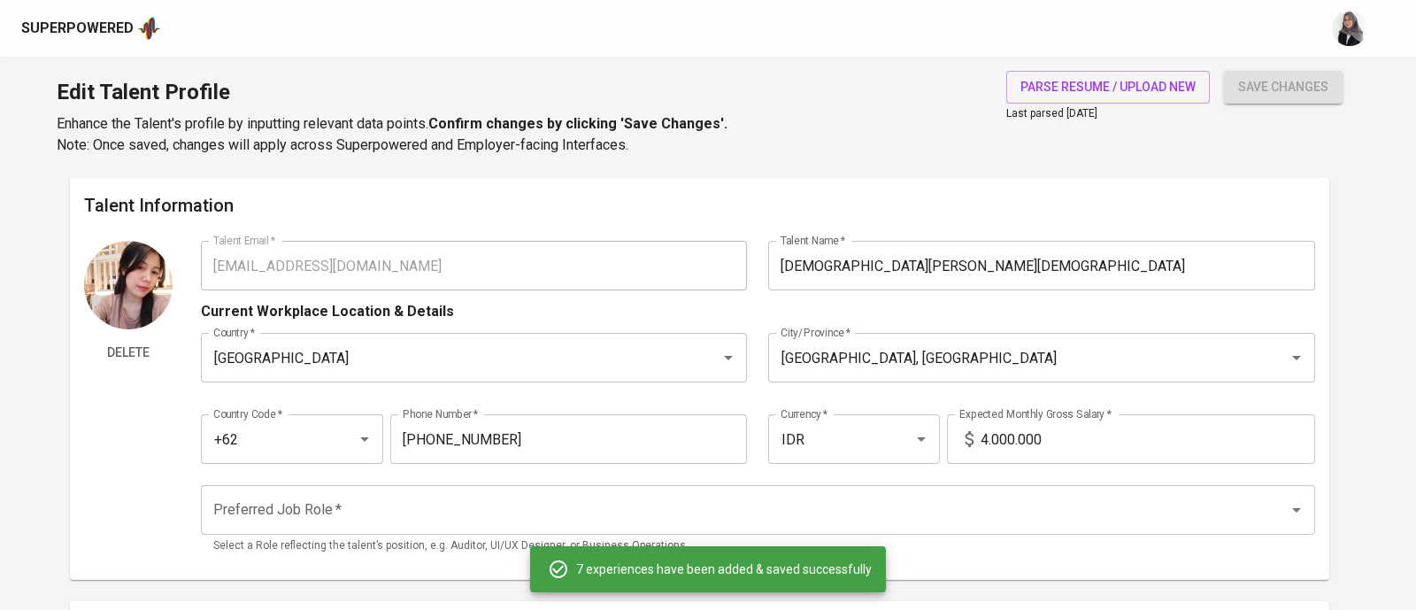
type input "Content Writer"
type input "MAKINRAJ IN"
type textarea "- Writing 350-1.000 words/article under tight deadlines with Search Engine Opti…"
type input "SEO Content Writer"
type input "[DOMAIN_NAME]"
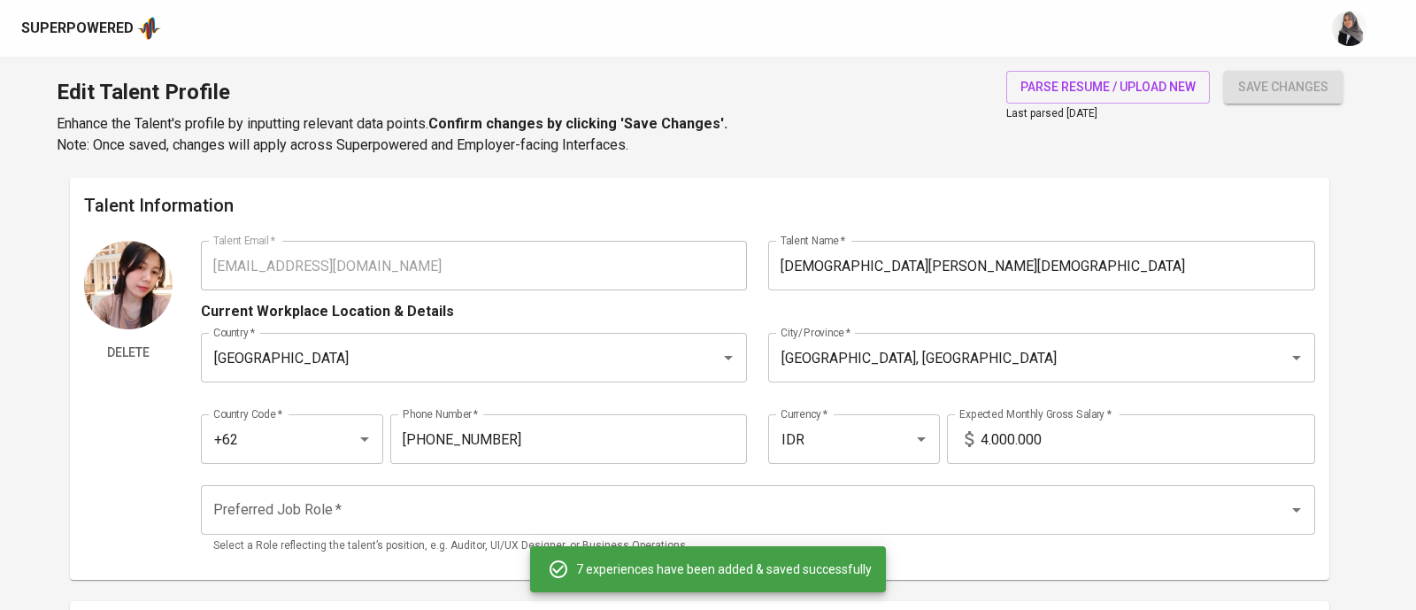
checkbox input "true"
type input "10/01/2021"
type input "Content Writer"
type input "ORAMI"
type input "06/01/2022"
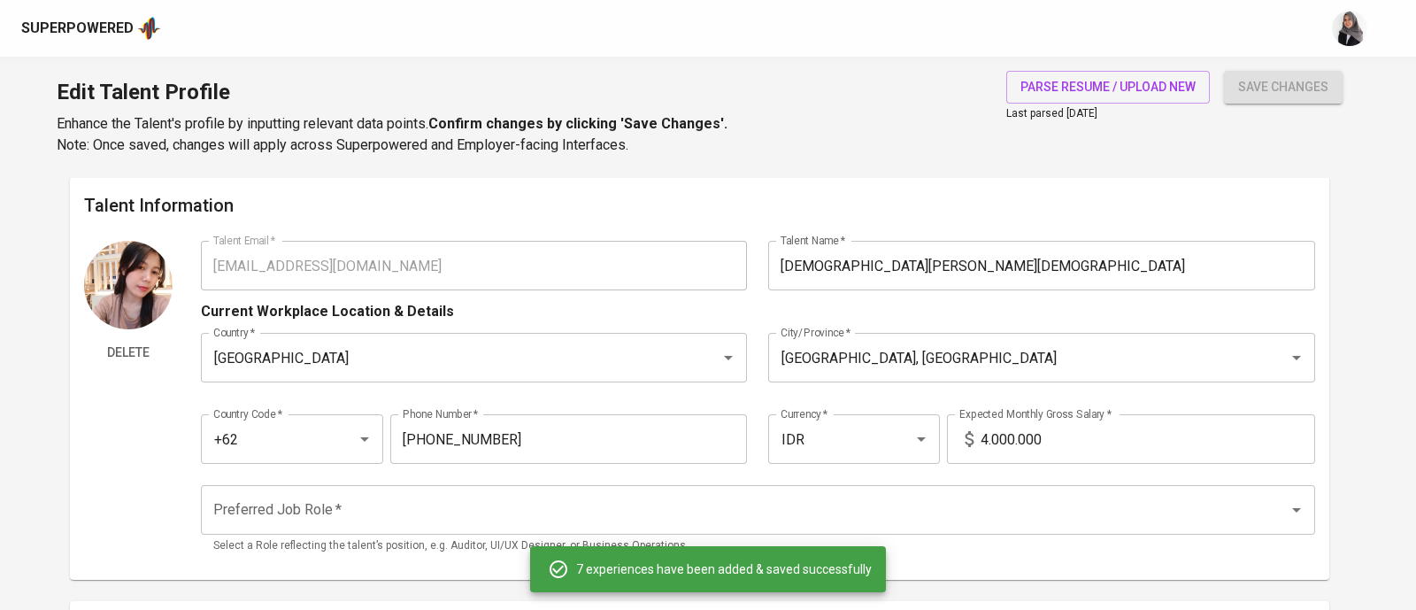
type input "12/01/2022"
type textarea "- Writing and proofreading a total of 40 articles/month (@800 words) with Searc…"
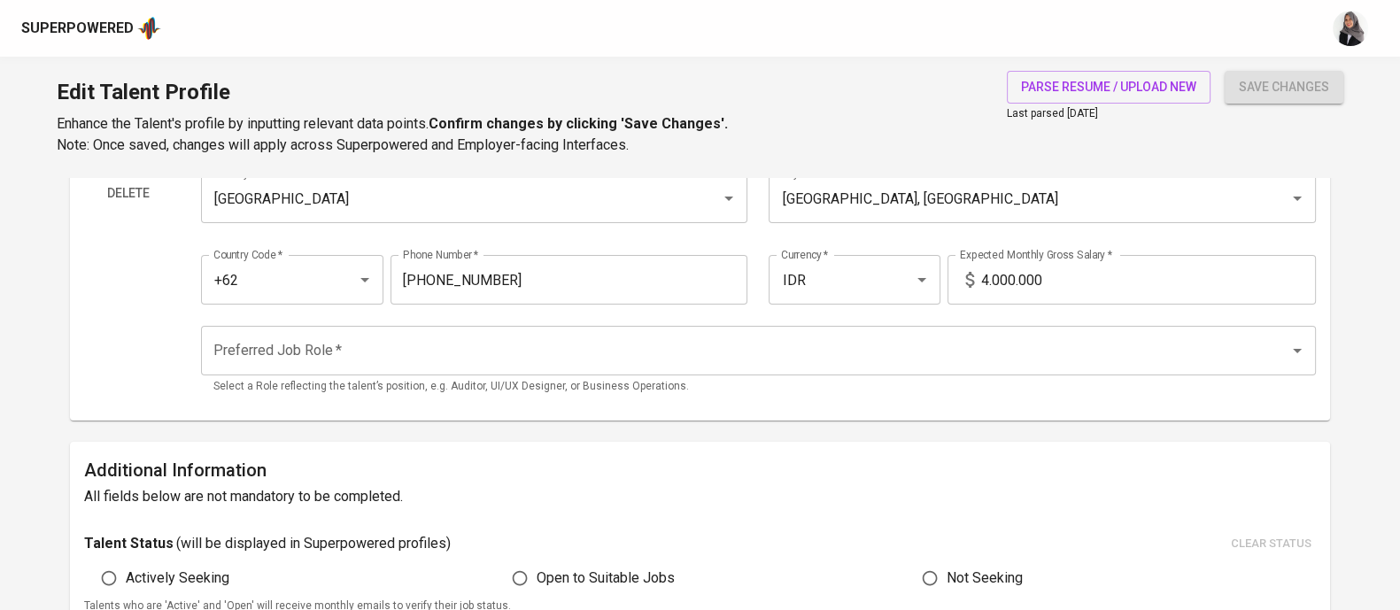
scroll to position [0, 0]
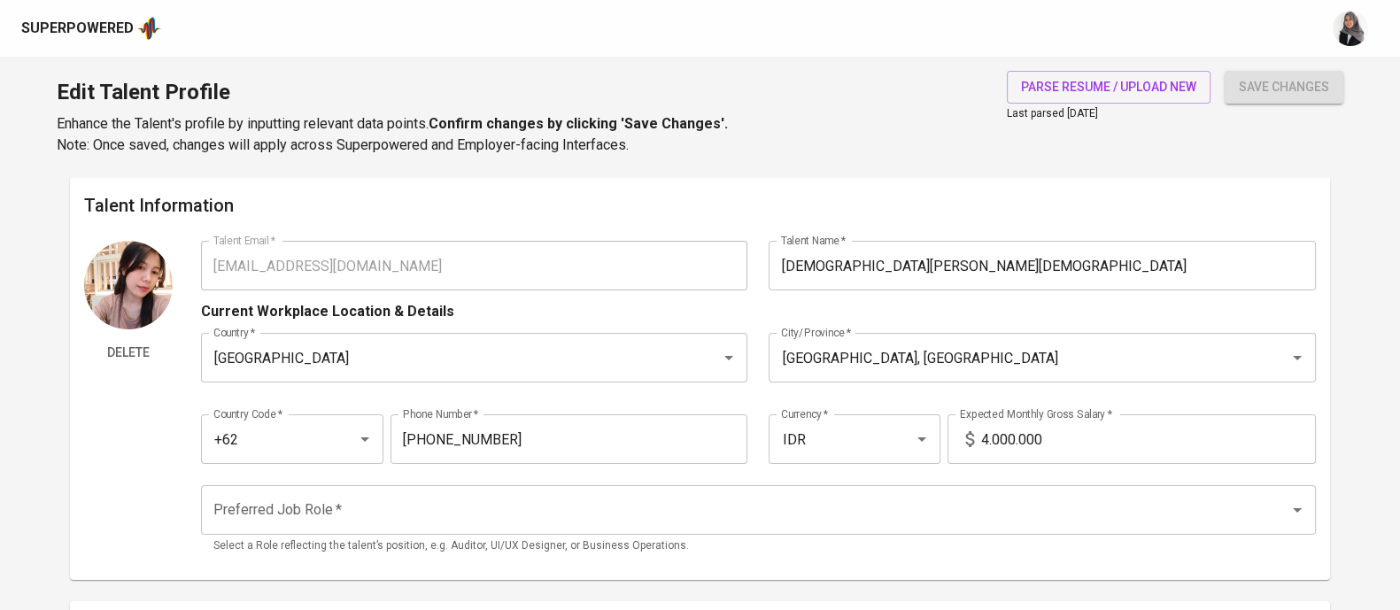
click at [195, 262] on div "Delete Talent Email   * hanafikao@gmail.com Talent Email * Talent Name   * Hana…" at bounding box center [699, 403] width 1231 height 325
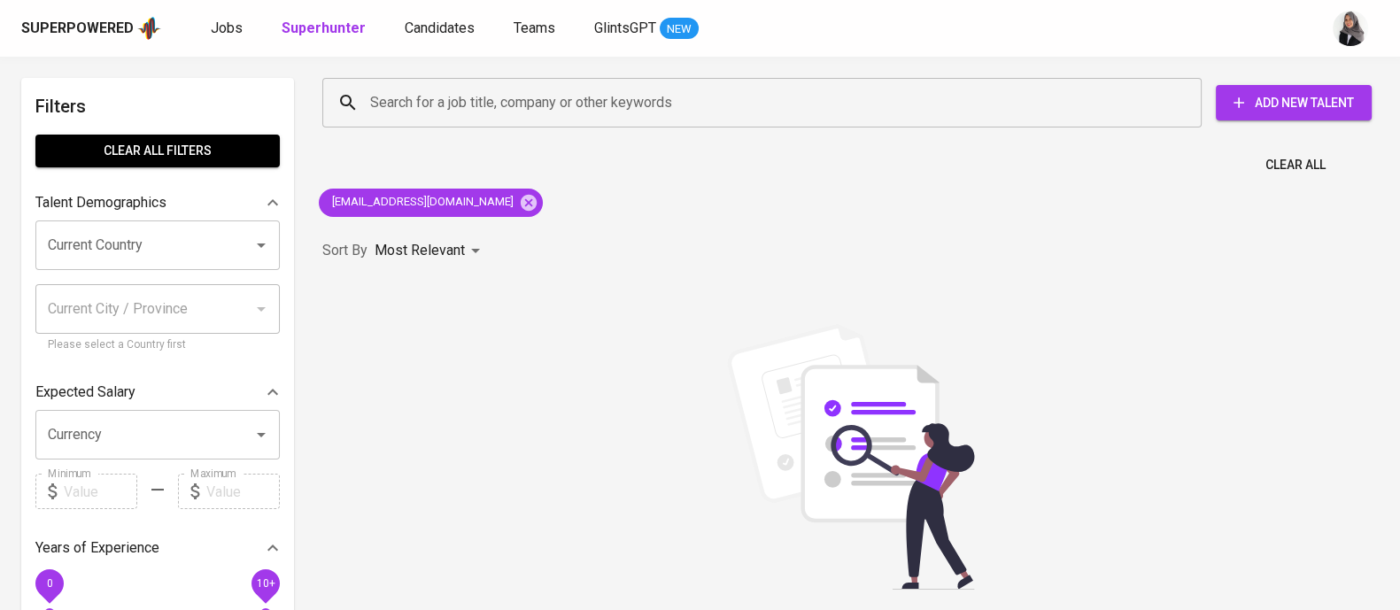
scroll to position [19, 0]
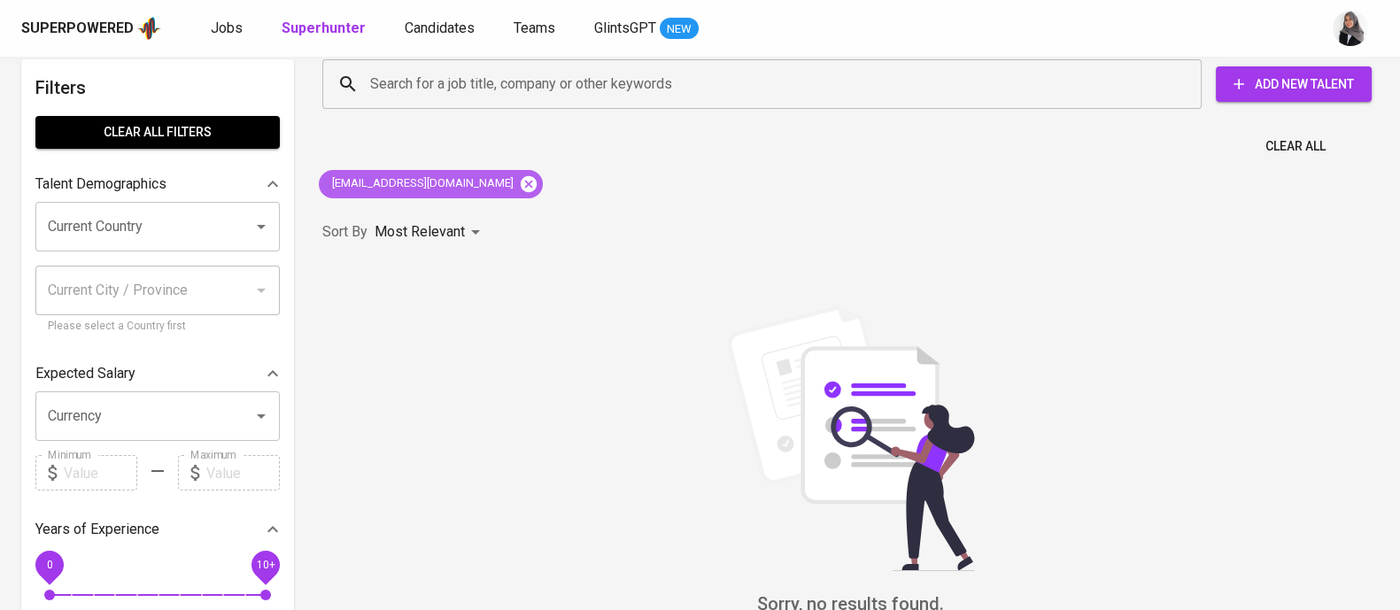
click at [521, 180] on icon at bounding box center [529, 183] width 16 height 16
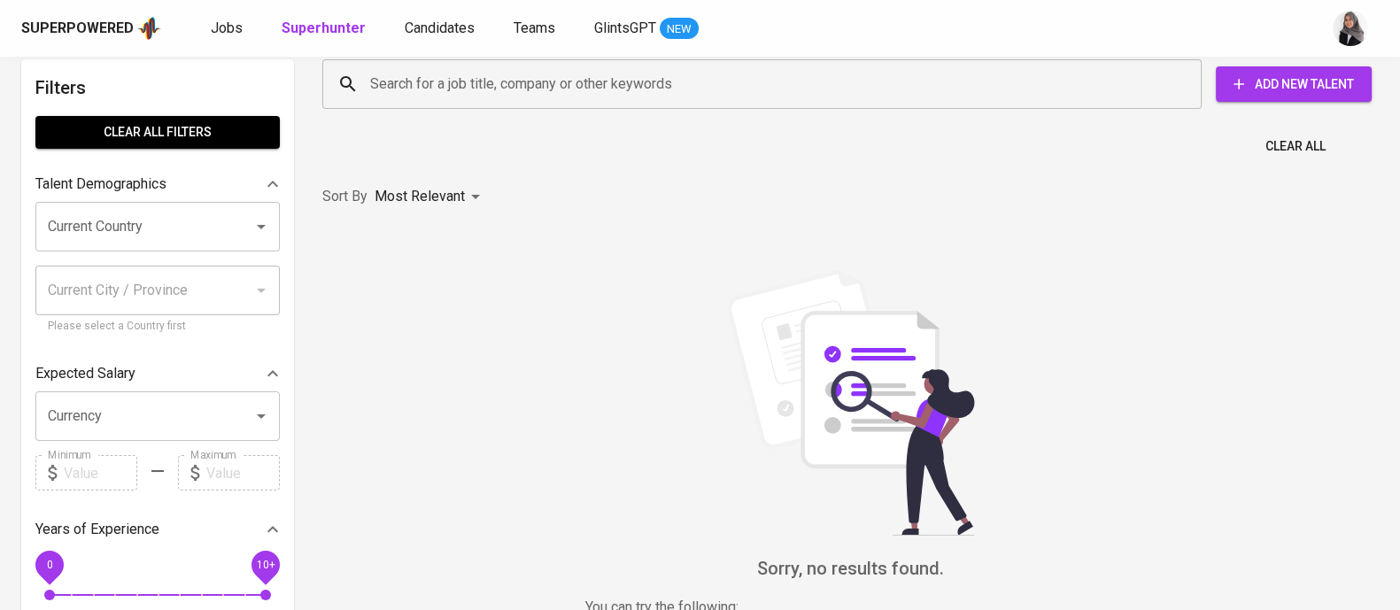
click at [451, 81] on input "Search for a job title, company or other keywords" at bounding box center [766, 84] width 801 height 34
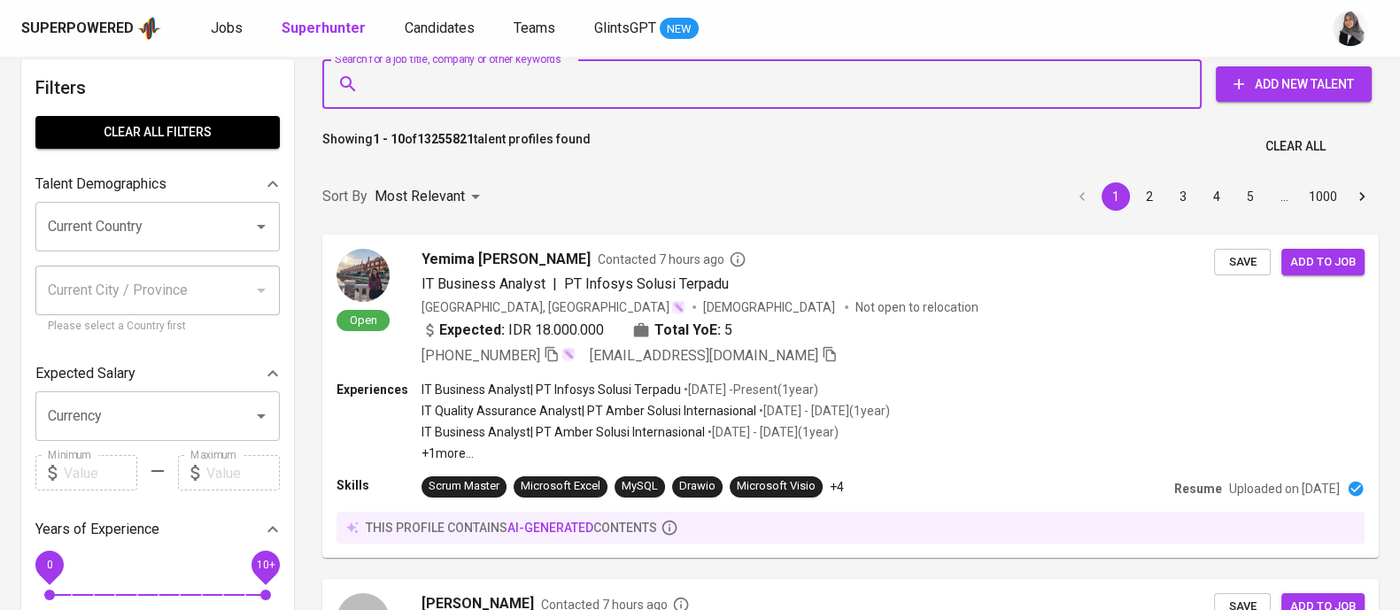
paste input "[EMAIL_ADDRESS][DOMAIN_NAME]"
type input "[EMAIL_ADDRESS][DOMAIN_NAME]"
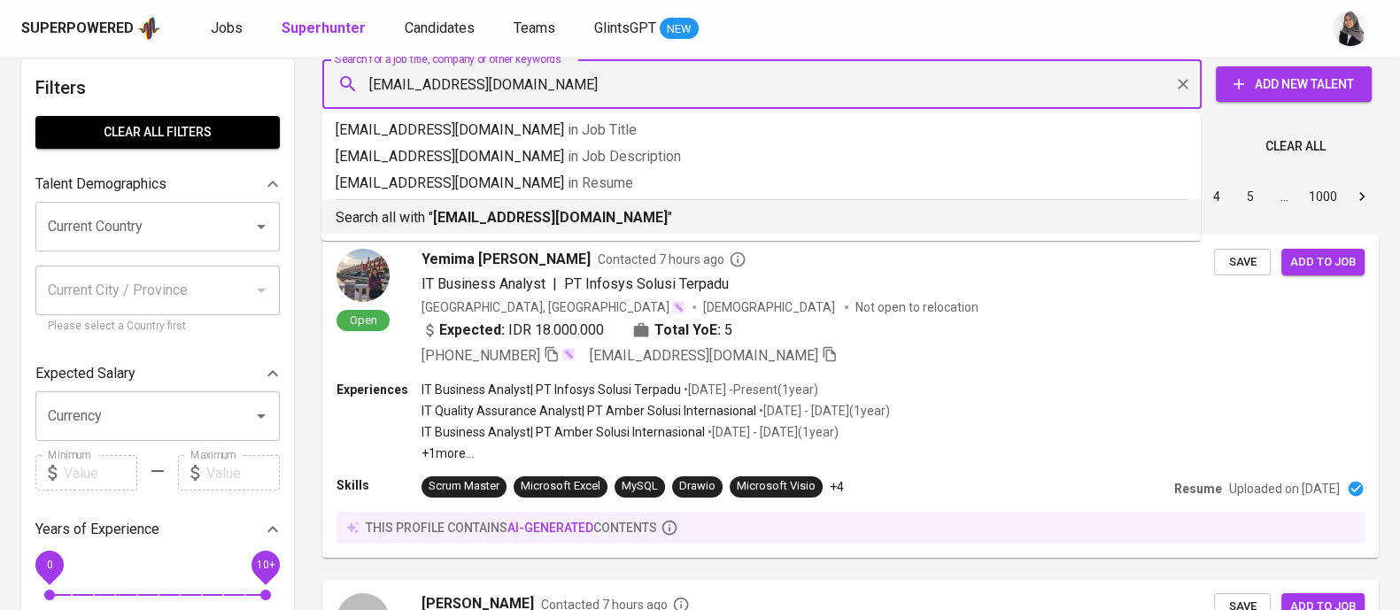
click at [486, 219] on b "[EMAIL_ADDRESS][DOMAIN_NAME]" at bounding box center [550, 217] width 235 height 17
click at [486, 219] on div "Sort By Most Relevant MOST_RELEVANT 1 2 3 4 5 … 1000" at bounding box center [850, 197] width 1077 height 54
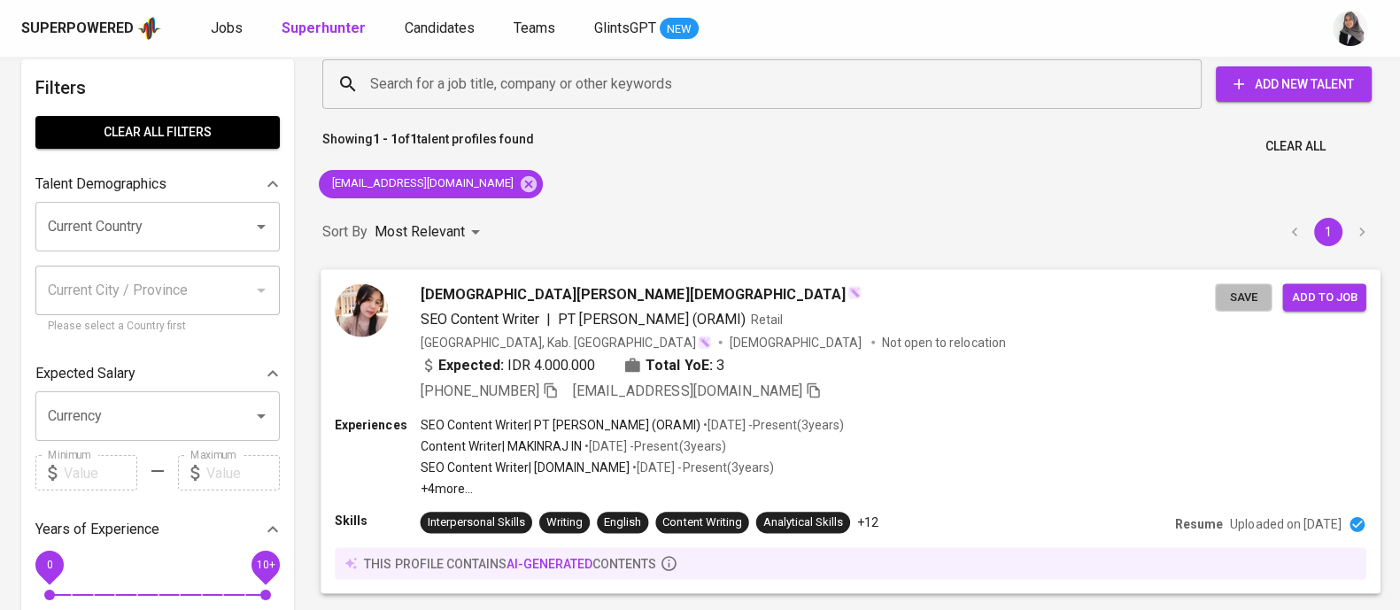
click at [1242, 292] on span "Save" at bounding box center [1242, 297] width 39 height 20
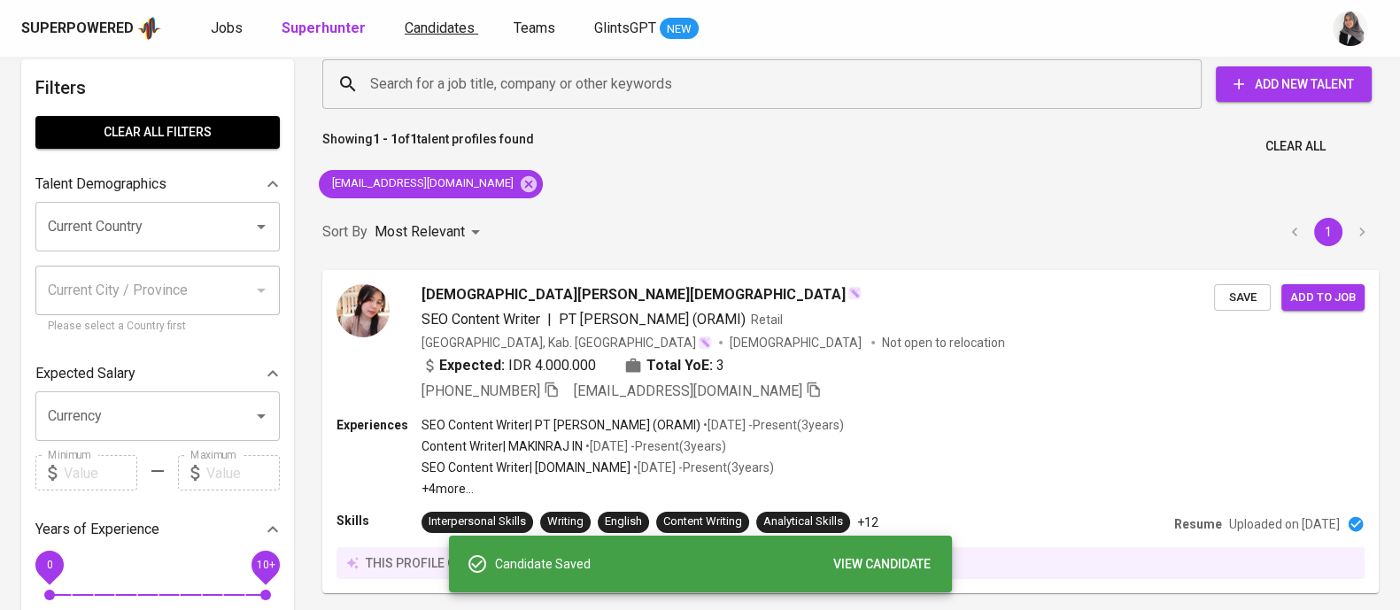
click at [433, 30] on span "Candidates" at bounding box center [440, 27] width 70 height 17
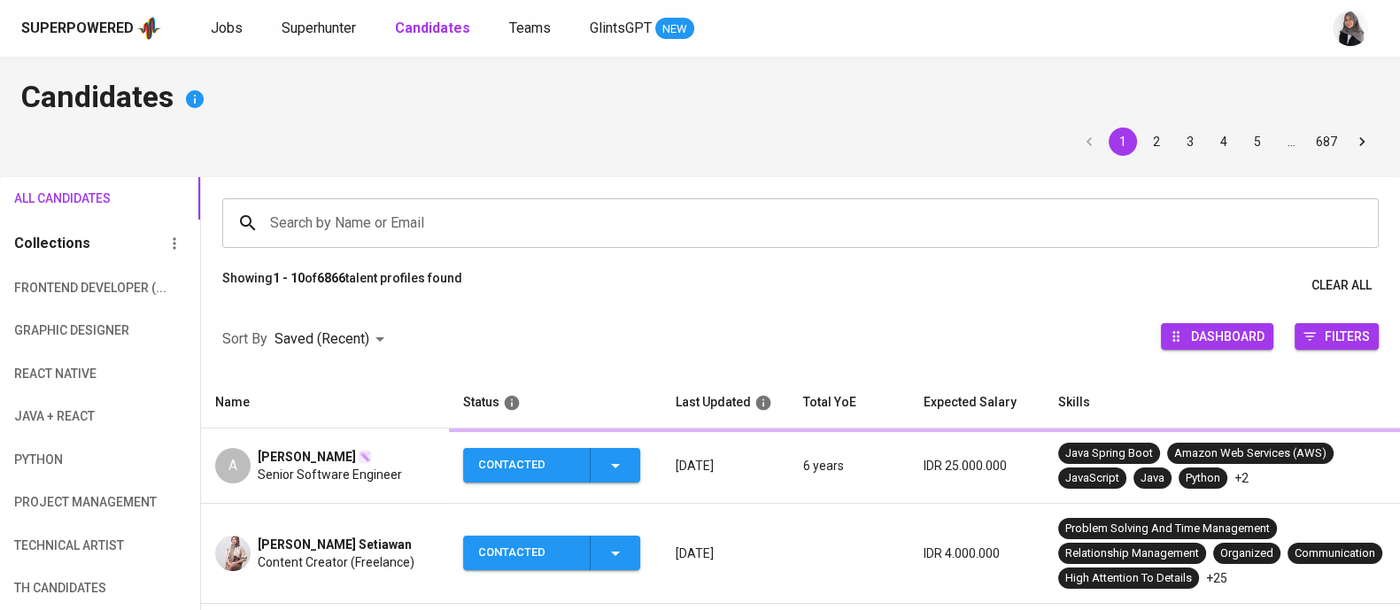
click at [451, 235] on input "Search by Name or Email" at bounding box center [805, 223] width 1078 height 34
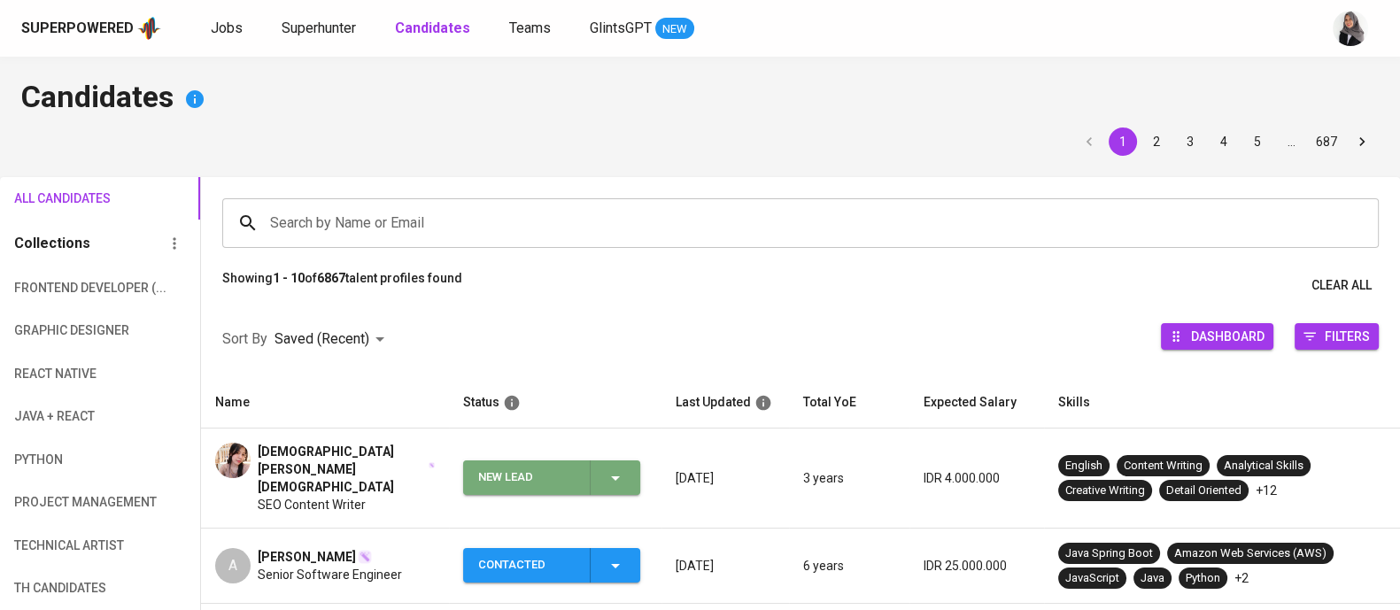
click at [615, 476] on icon "button" at bounding box center [615, 478] width 9 height 4
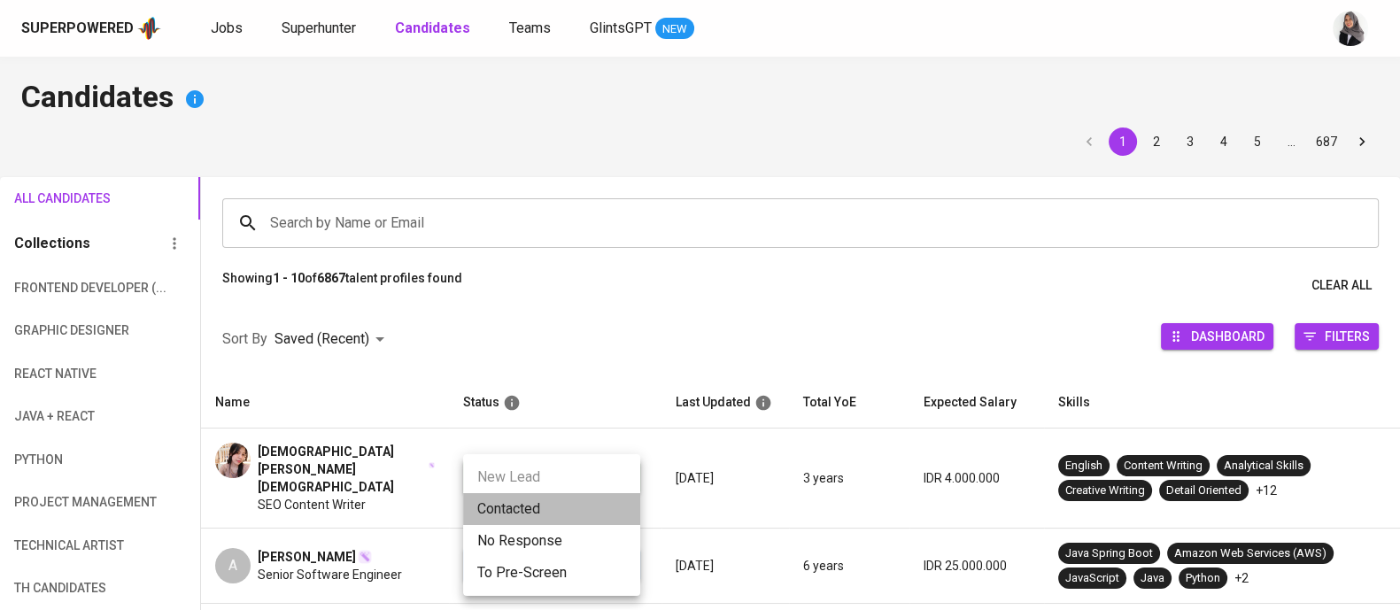
click at [540, 505] on li "Contacted" at bounding box center [551, 509] width 177 height 32
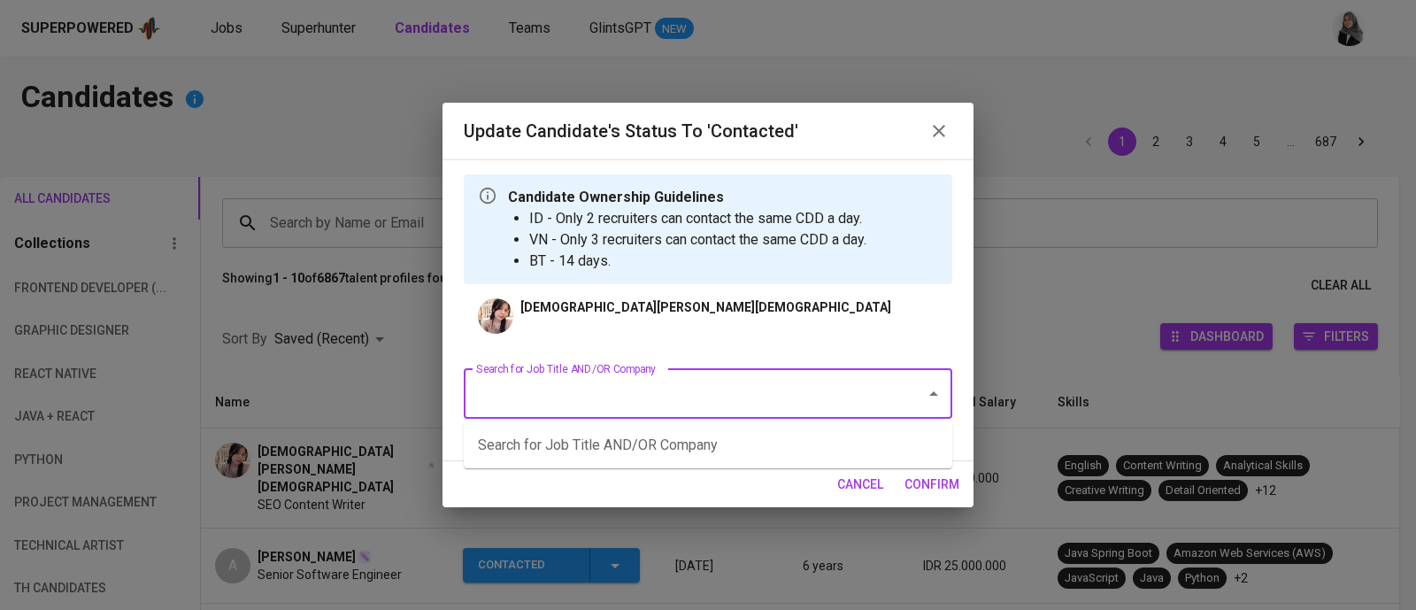
click at [633, 377] on input "Search for Job Title AND/OR Company" at bounding box center [683, 394] width 423 height 34
type input "FWD"
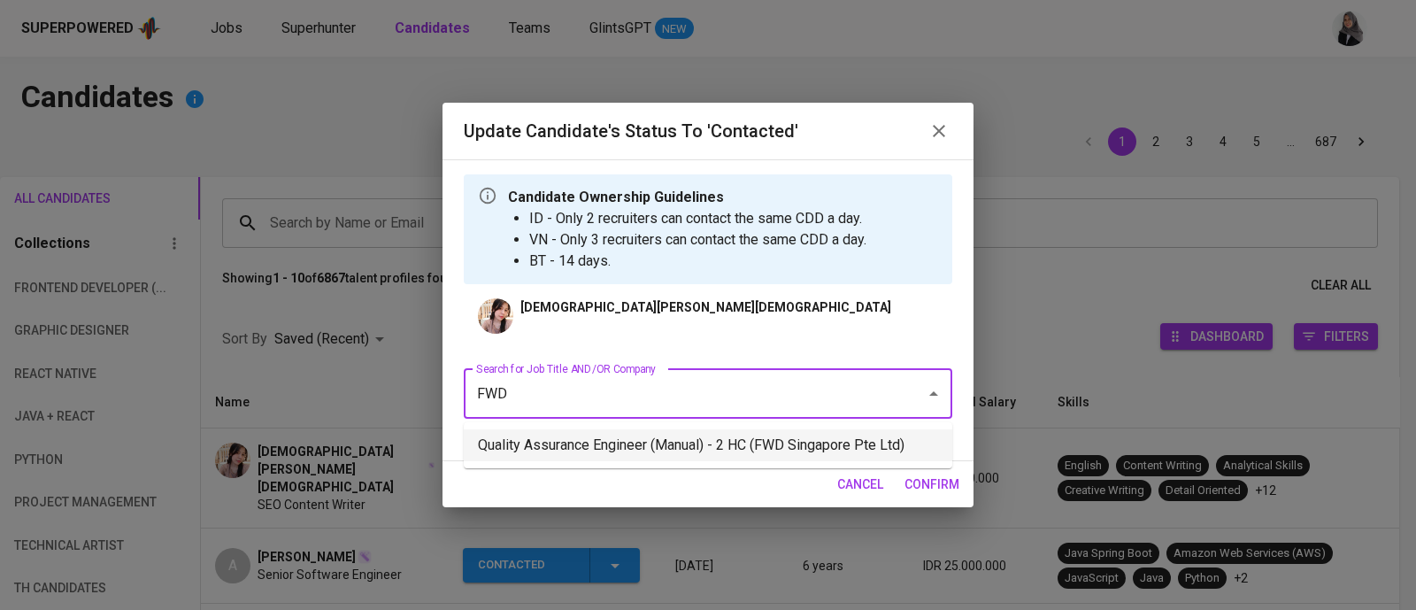
click at [758, 444] on li "Quality Assurance Engineer (Manual) - 2 HC (FWD Singapore Pte Ltd)" at bounding box center [708, 445] width 489 height 32
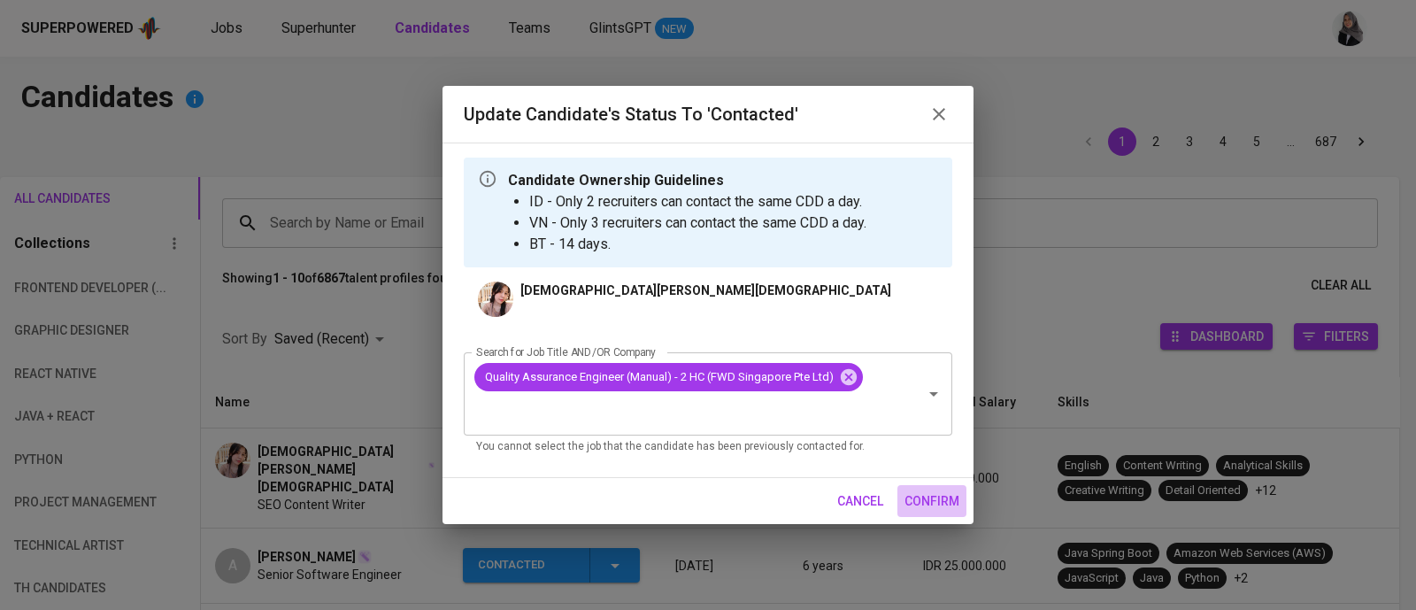
click at [944, 502] on span "confirm" at bounding box center [932, 501] width 55 height 22
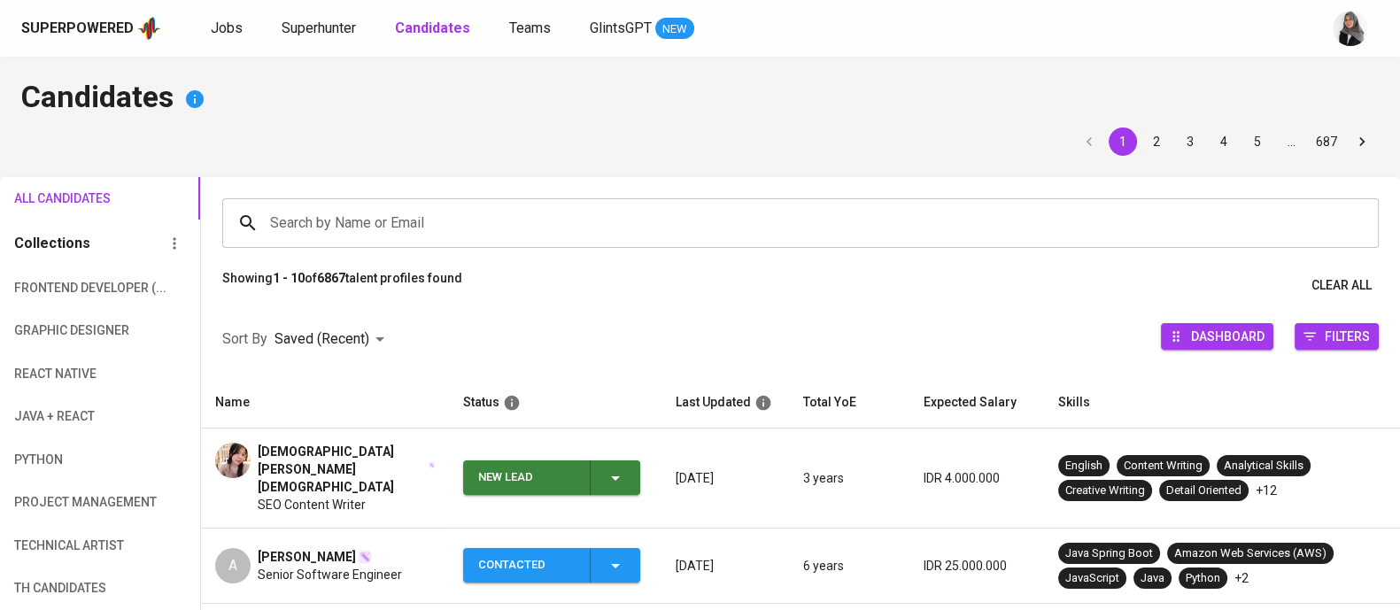
click at [294, 496] on span "SEO Content Writer" at bounding box center [312, 505] width 108 height 18
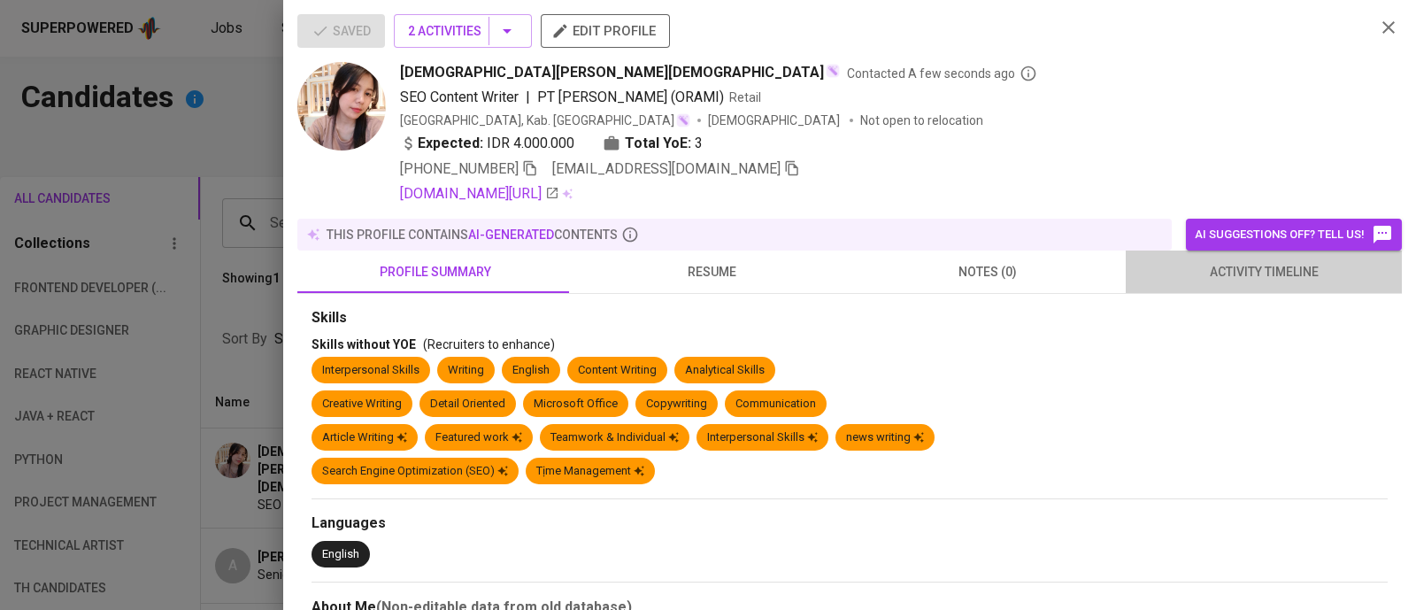
click at [1258, 279] on span "activity timeline" at bounding box center [1264, 272] width 255 height 22
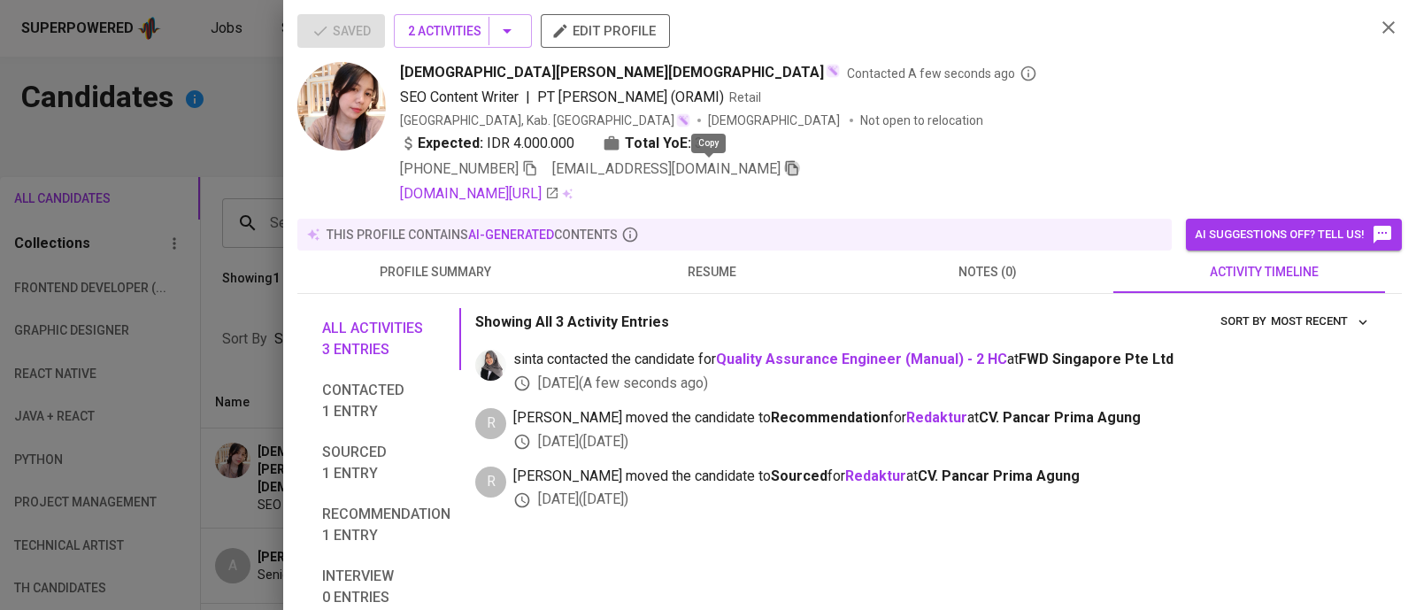
click at [784, 170] on icon "button" at bounding box center [792, 168] width 16 height 16
